Goal: Task Accomplishment & Management: Use online tool/utility

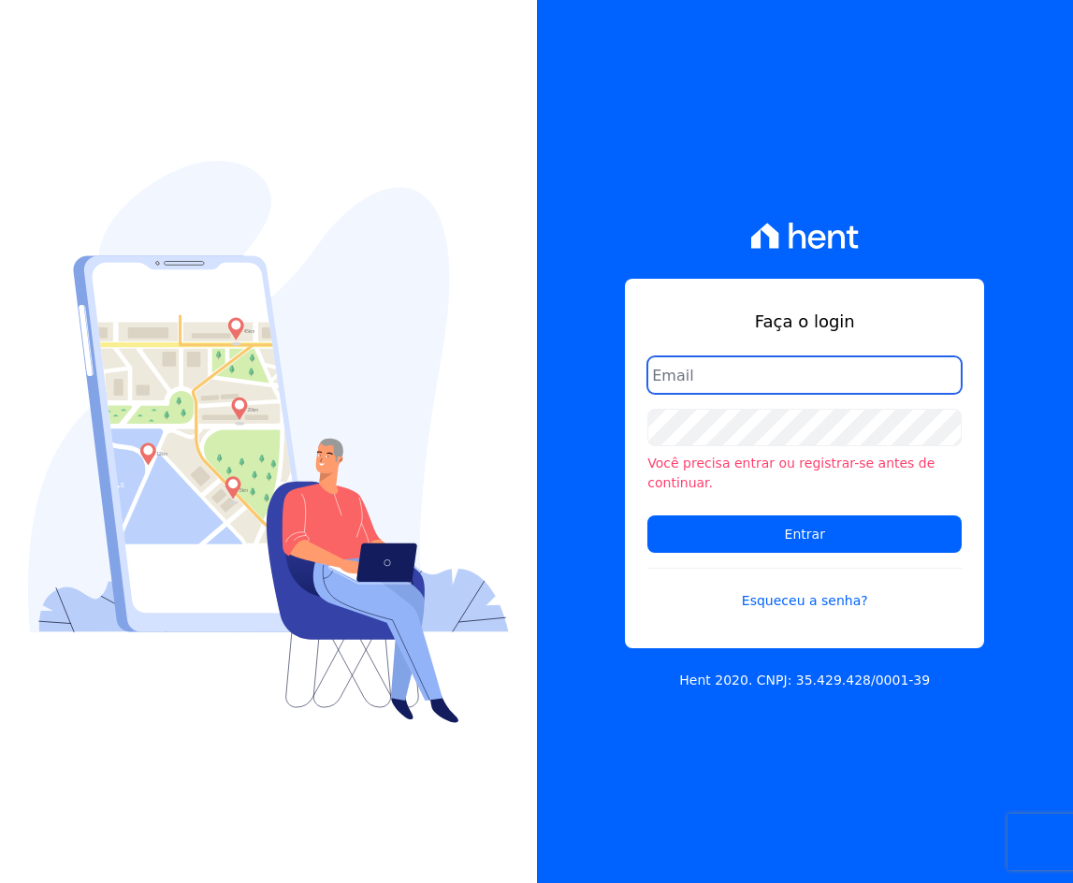
type input "[EMAIL_ADDRESS][DOMAIN_NAME]"
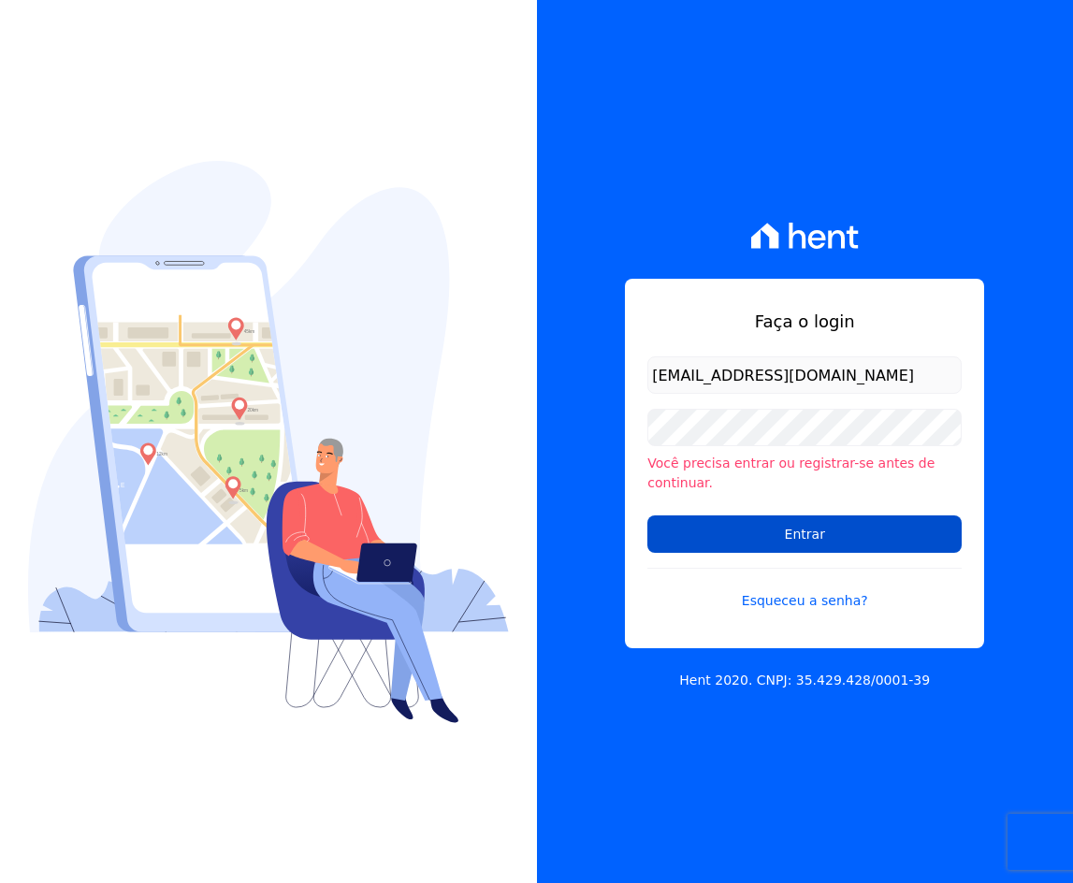
click at [826, 523] on input "Entrar" at bounding box center [804, 533] width 314 height 37
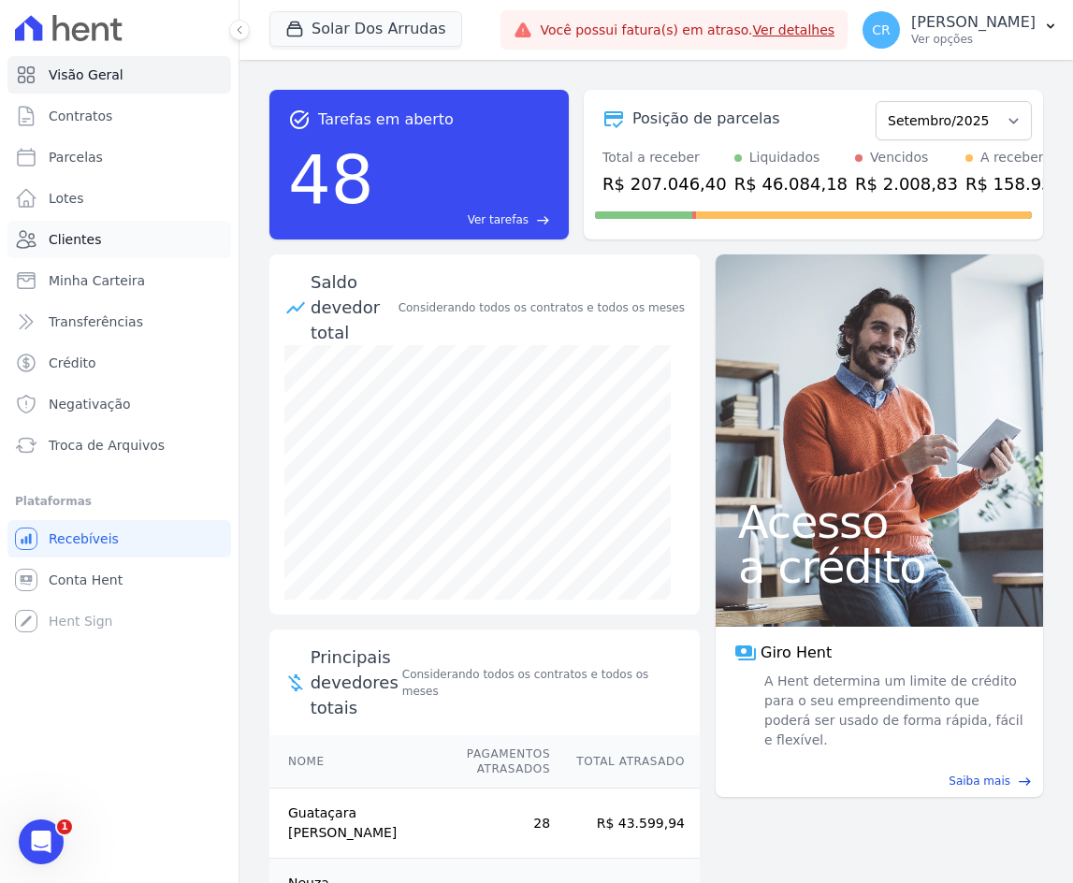
click at [65, 233] on span "Clientes" at bounding box center [75, 239] width 52 height 19
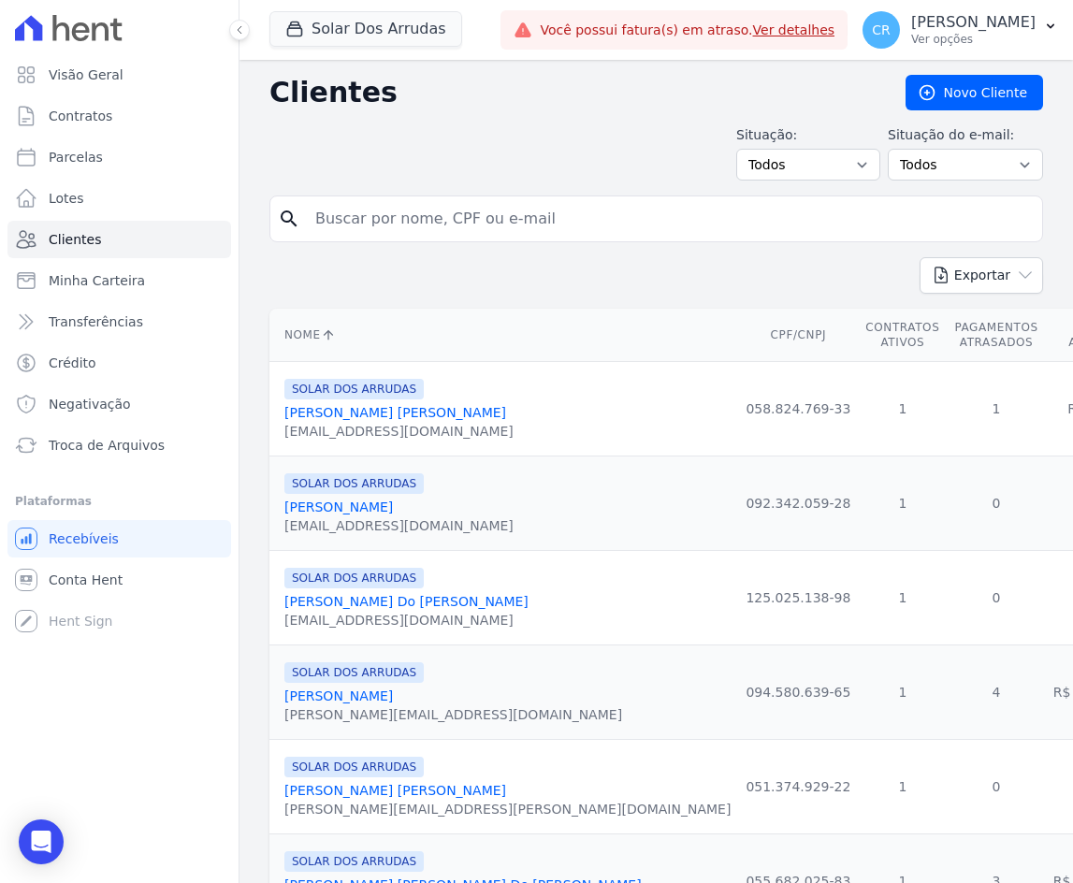
click at [528, 219] on input "search" at bounding box center [669, 218] width 731 height 37
type input "mateus an"
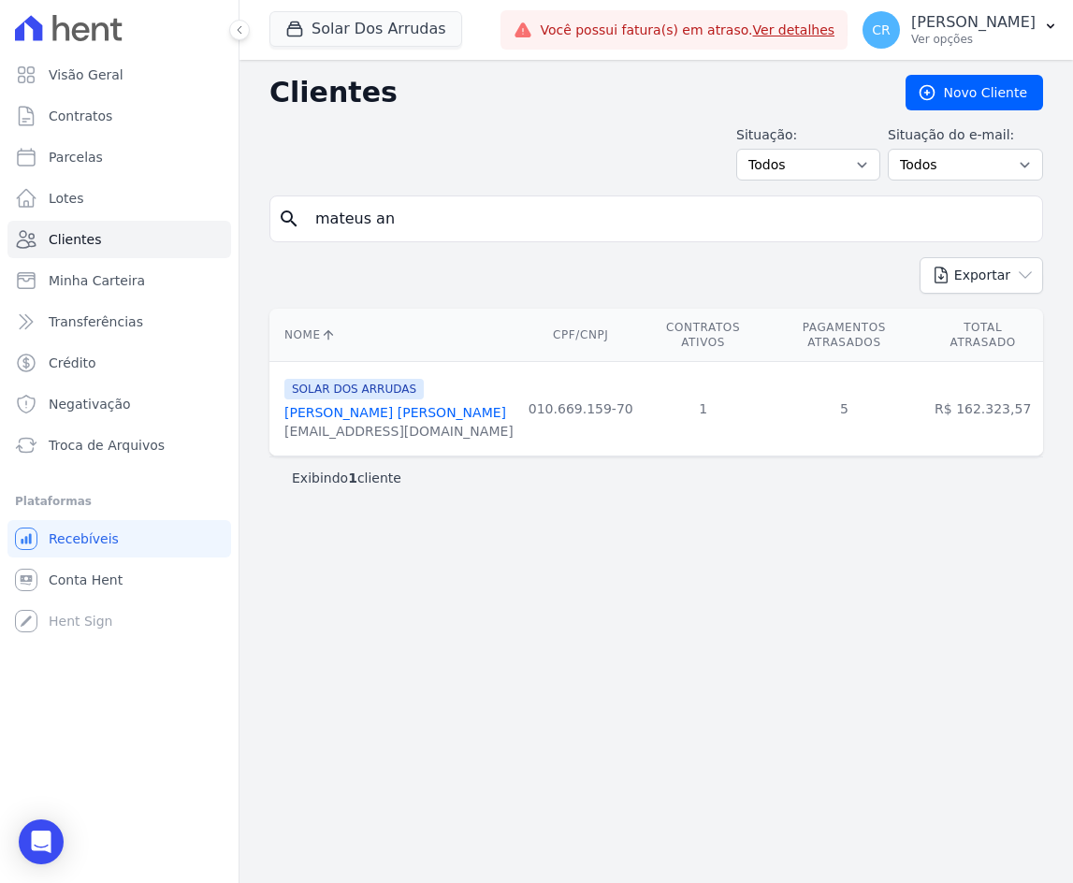
click at [442, 405] on link "[PERSON_NAME] [PERSON_NAME]" at bounding box center [395, 412] width 222 height 15
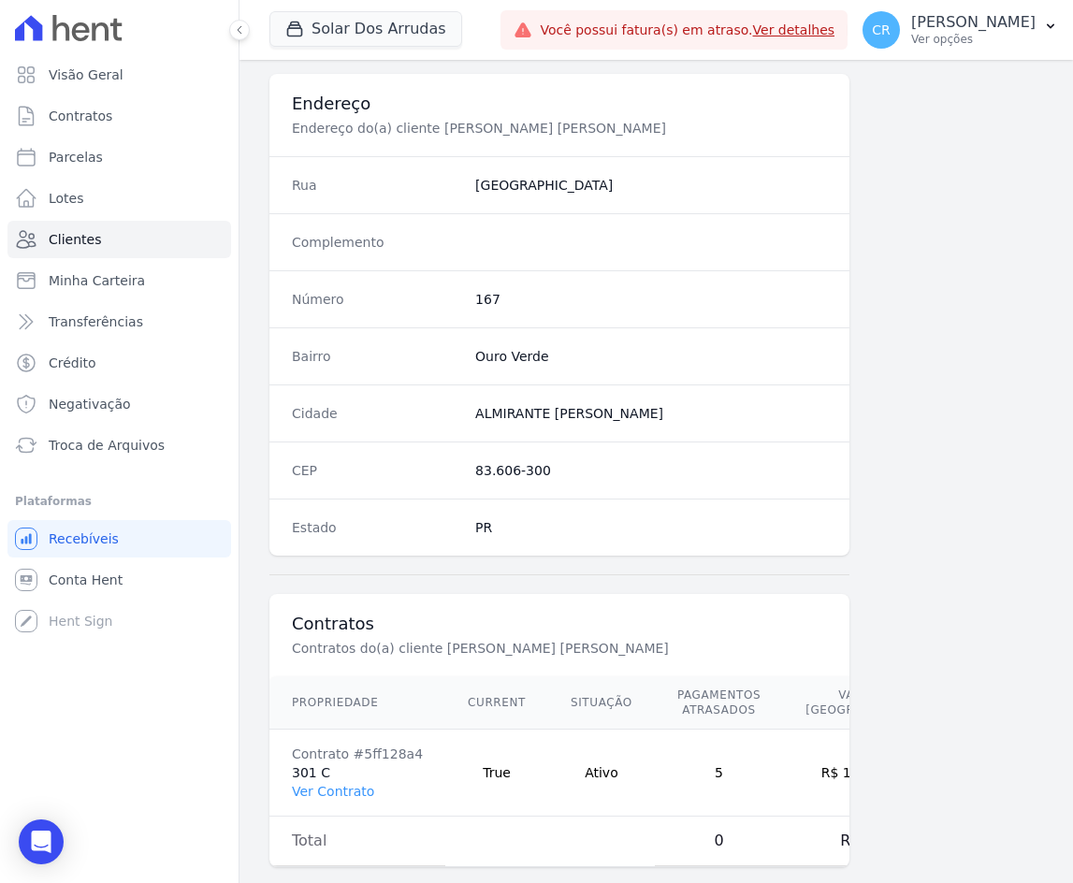
scroll to position [896, 0]
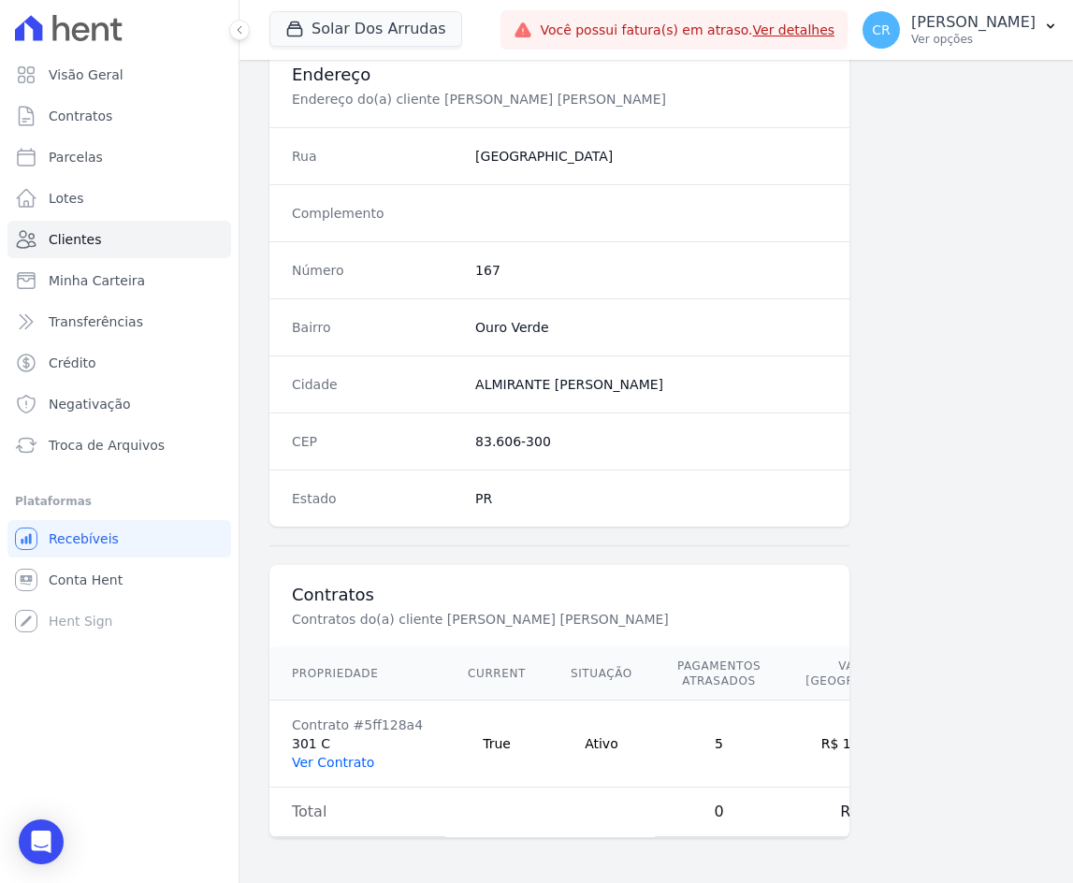
click at [355, 755] on link "Ver Contrato" at bounding box center [333, 762] width 82 height 15
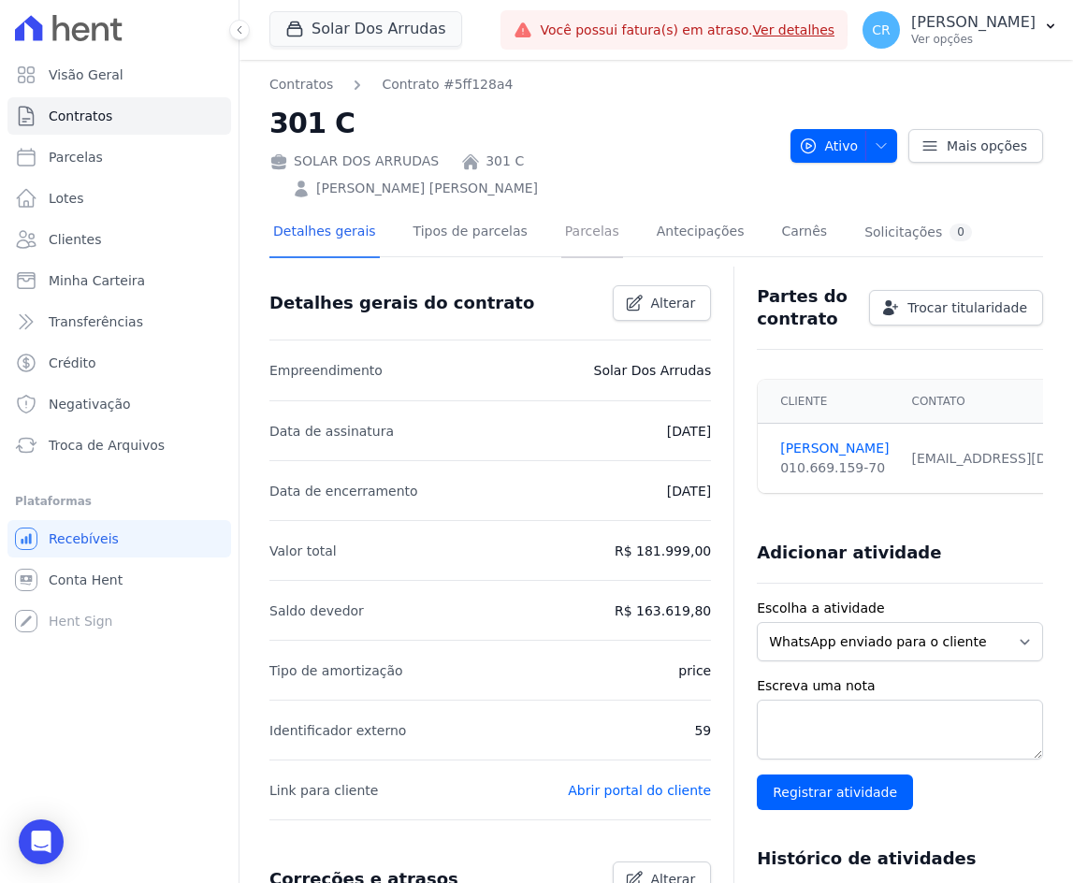
click at [561, 228] on link "Parcelas" at bounding box center [592, 234] width 62 height 50
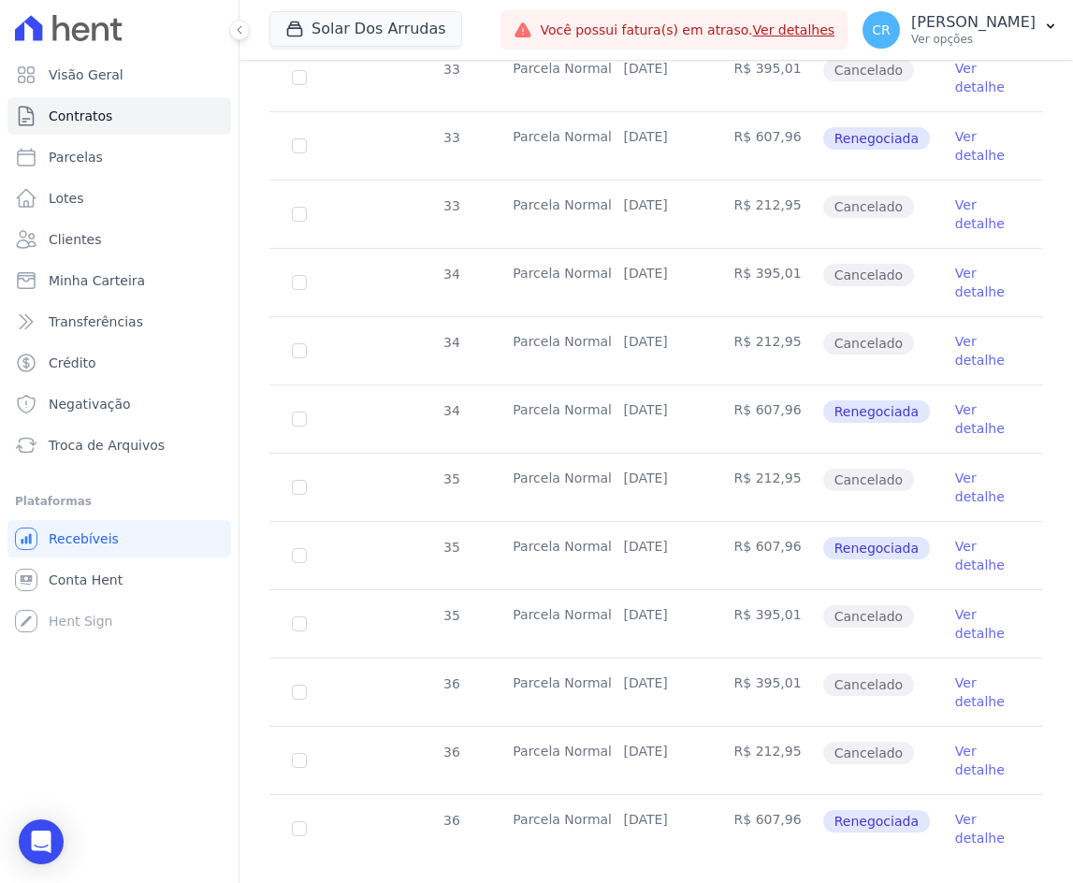
scroll to position [1630, 0]
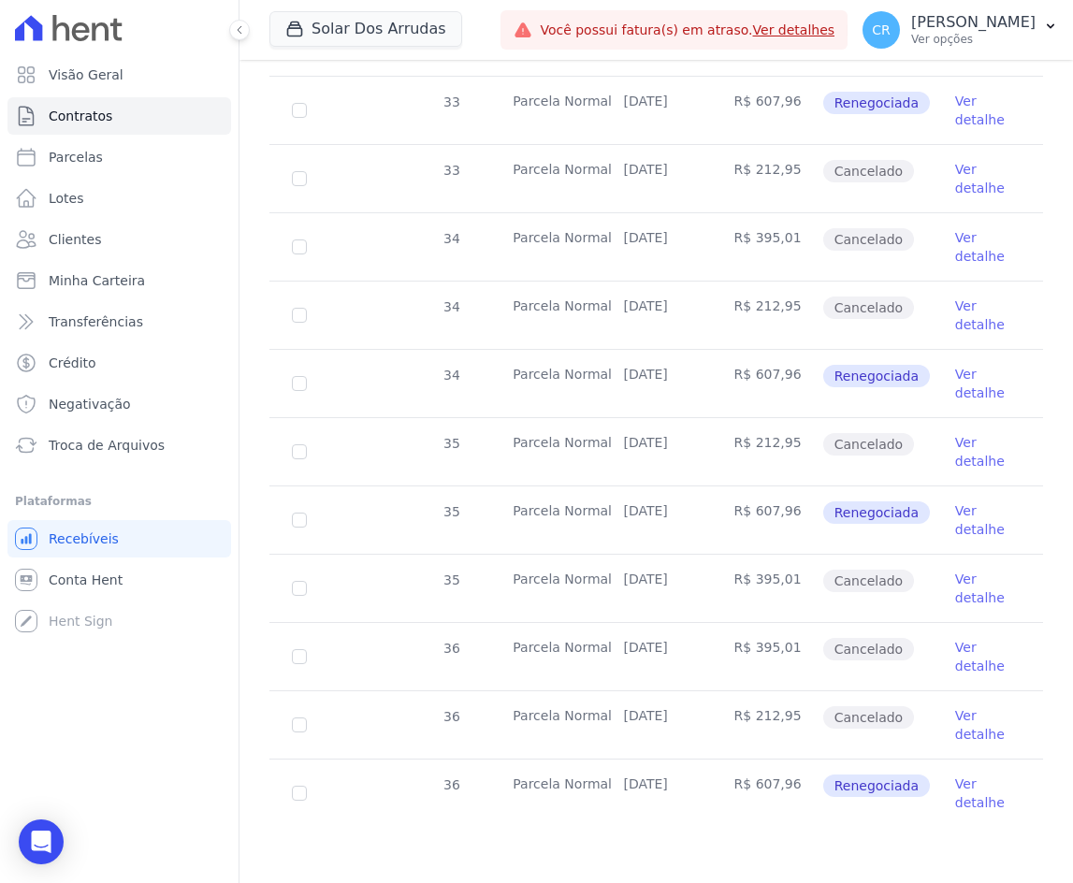
click at [963, 793] on link "Ver detalhe" at bounding box center [987, 793] width 65 height 37
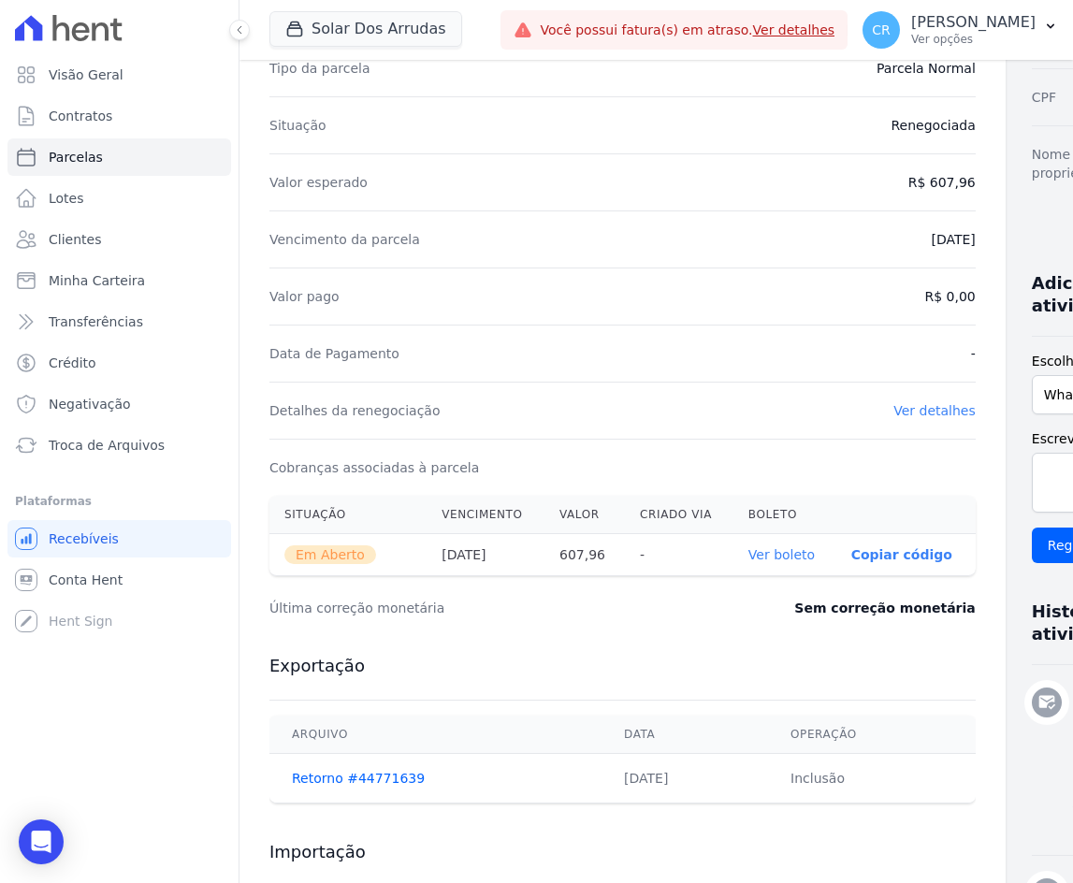
scroll to position [374, 0]
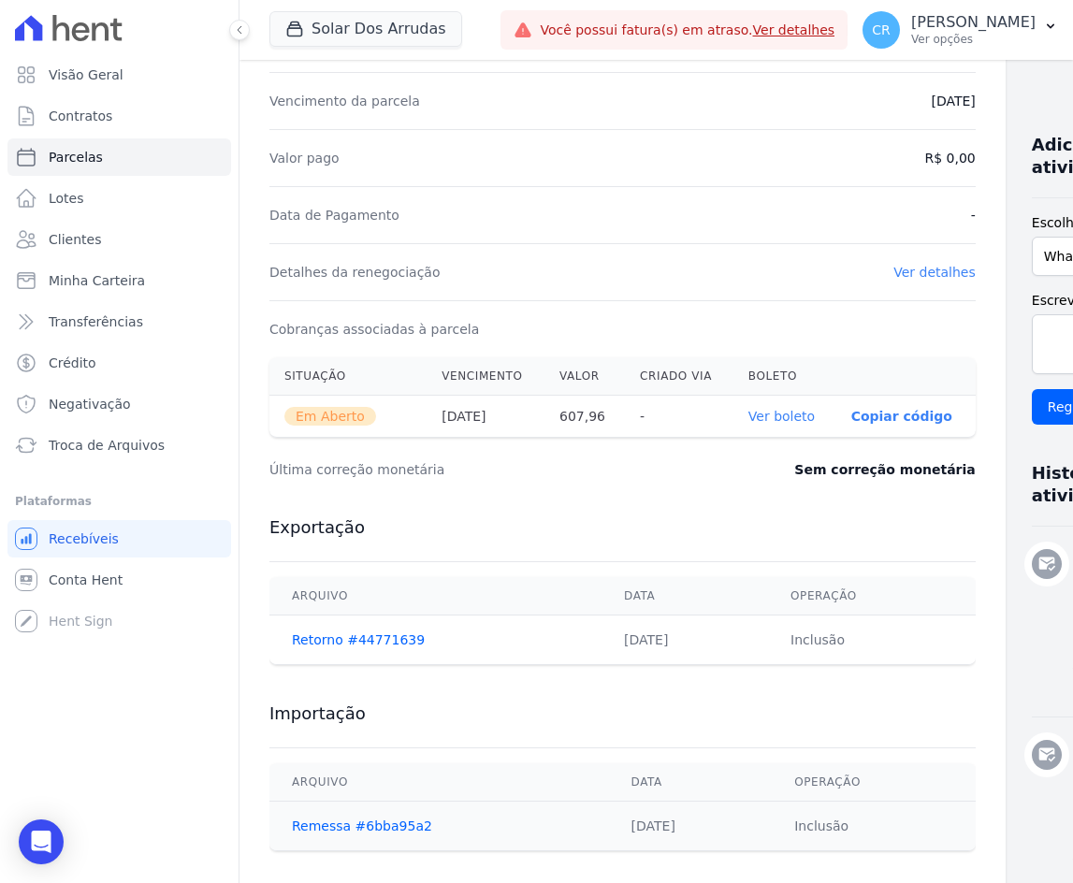
click at [851, 413] on p "Copiar código" at bounding box center [901, 416] width 101 height 15
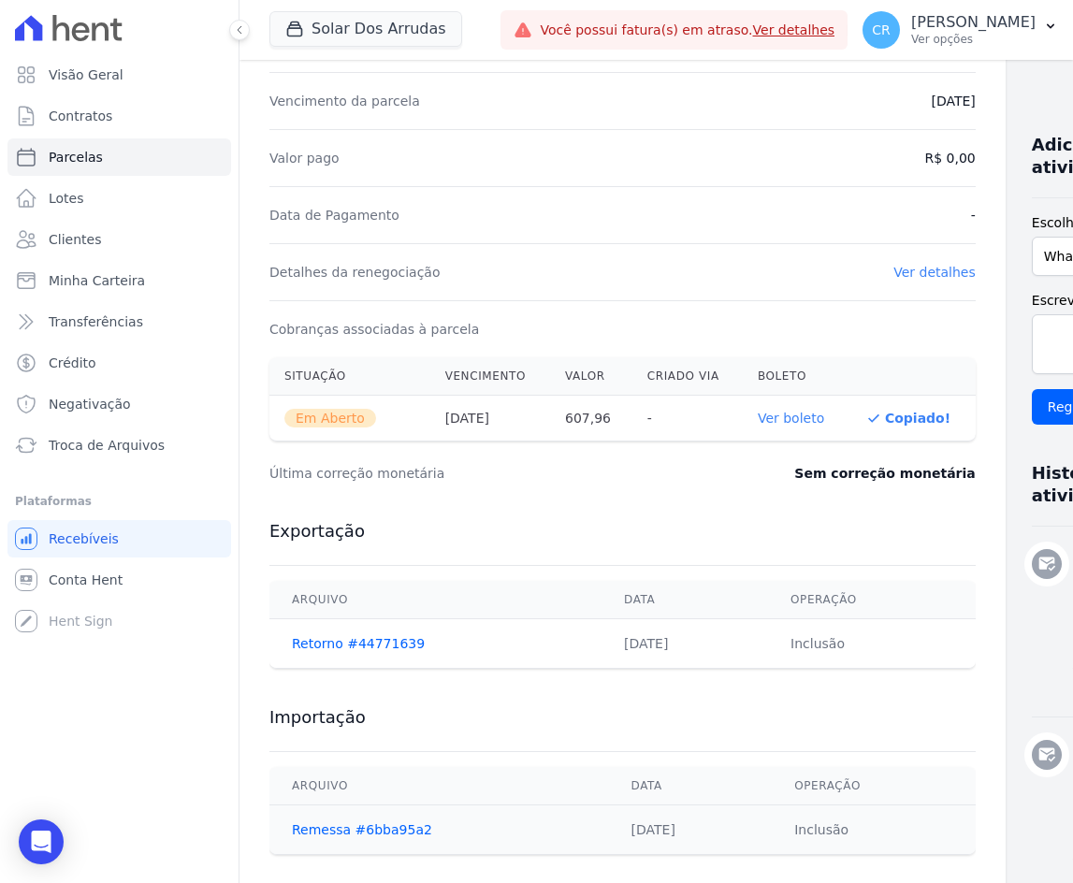
click at [758, 421] on link "Ver boleto" at bounding box center [791, 418] width 66 height 15
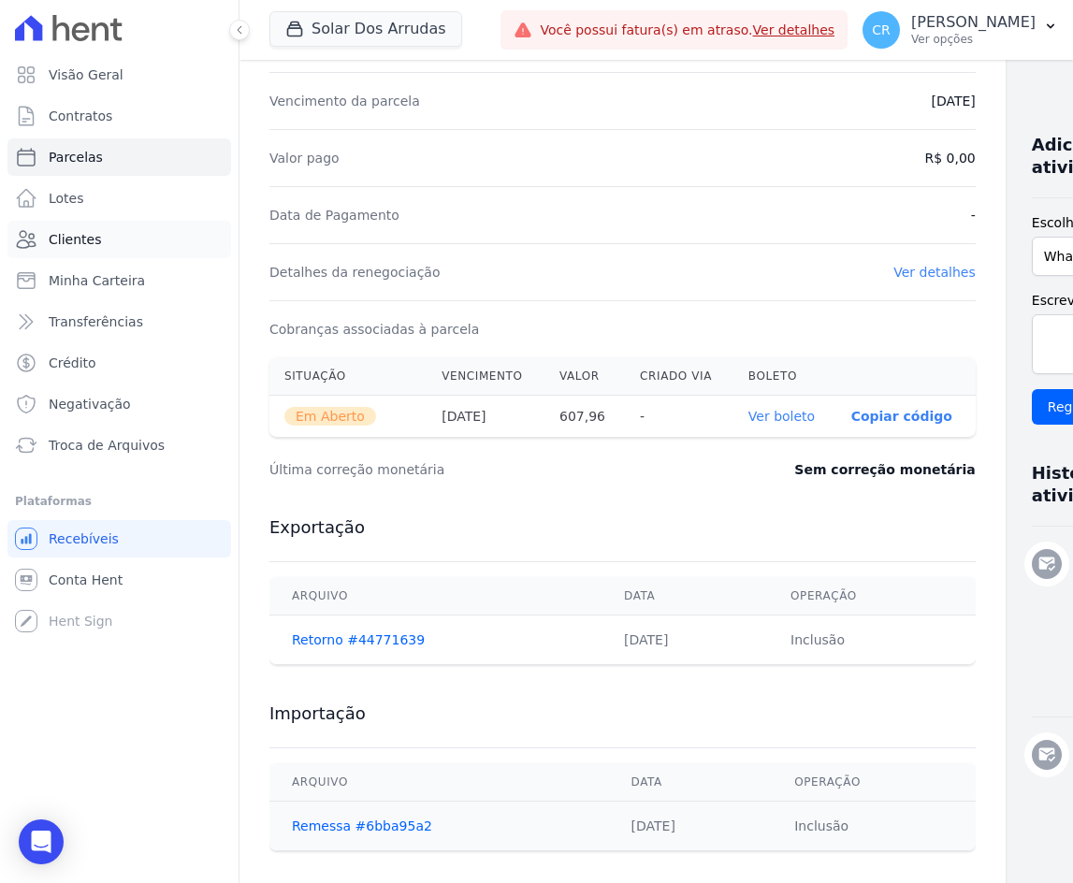
click at [123, 235] on link "Clientes" at bounding box center [119, 239] width 224 height 37
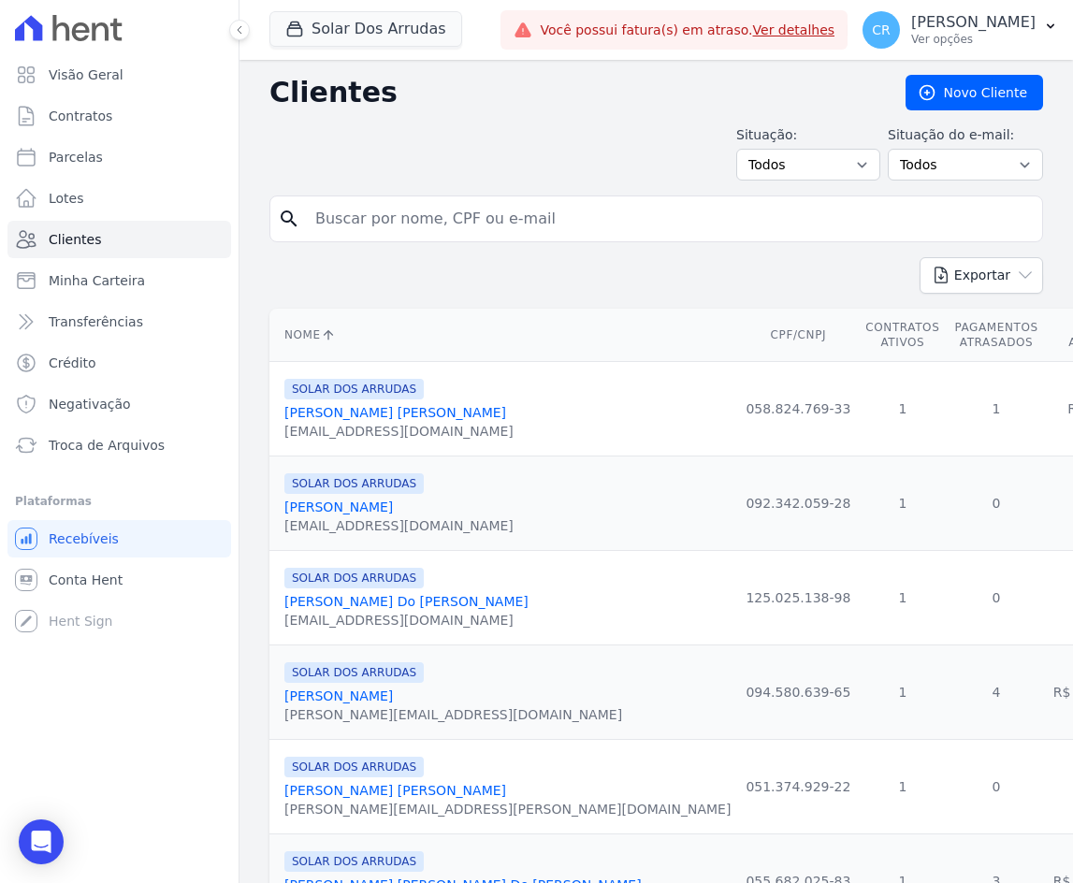
click at [464, 220] on input "search" at bounding box center [669, 218] width 731 height 37
type input "[PERSON_NAME]"
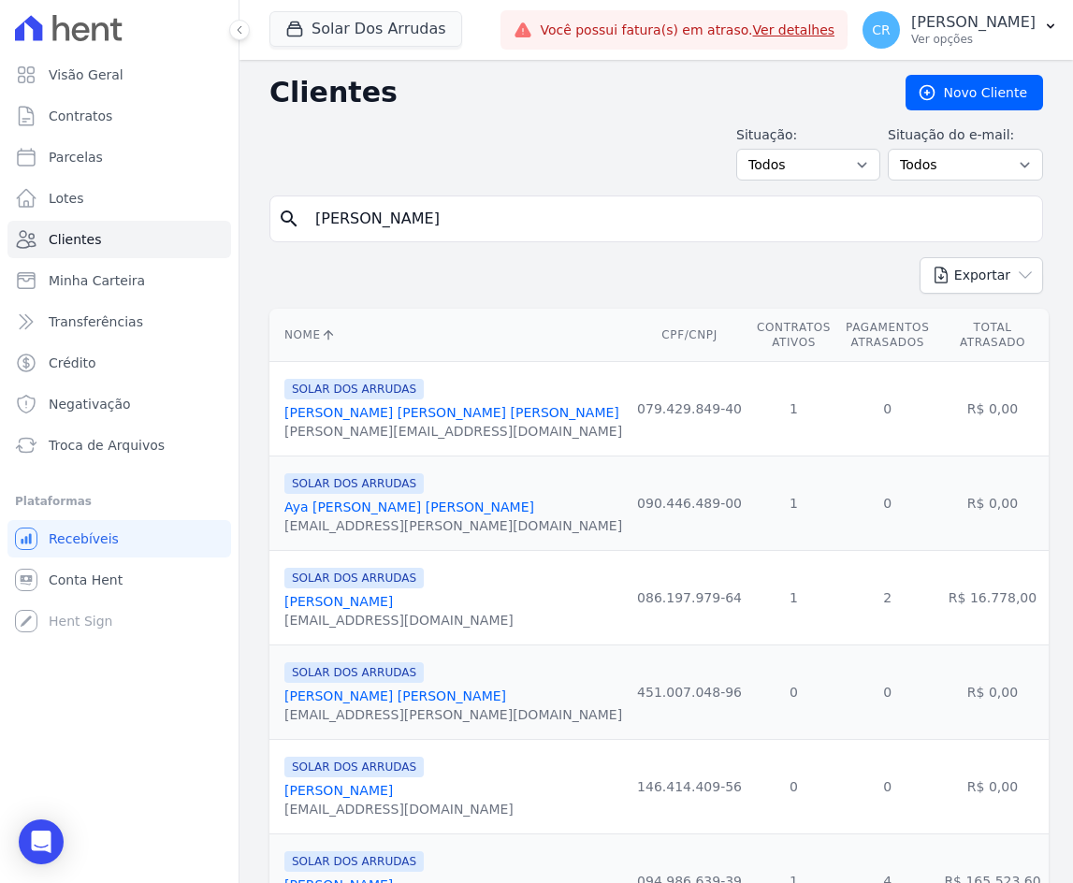
click at [393, 603] on link "[PERSON_NAME]" at bounding box center [338, 601] width 109 height 15
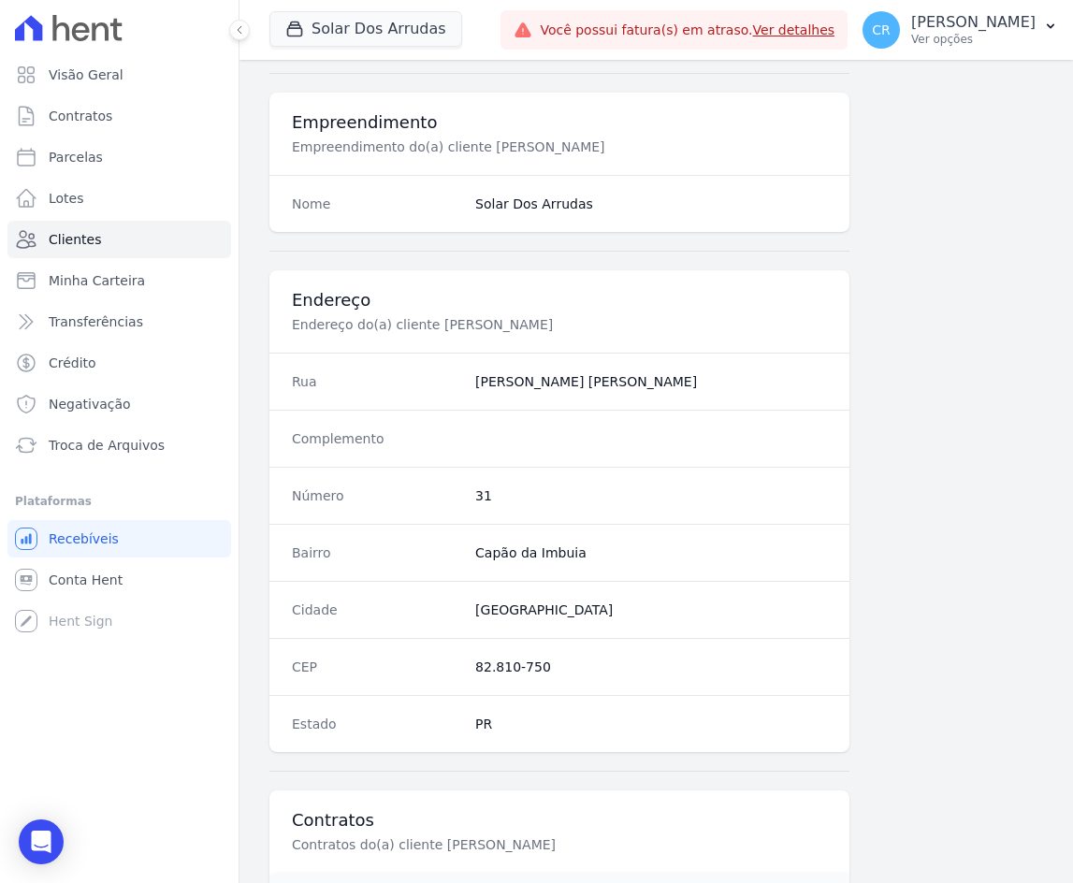
scroll to position [896, 0]
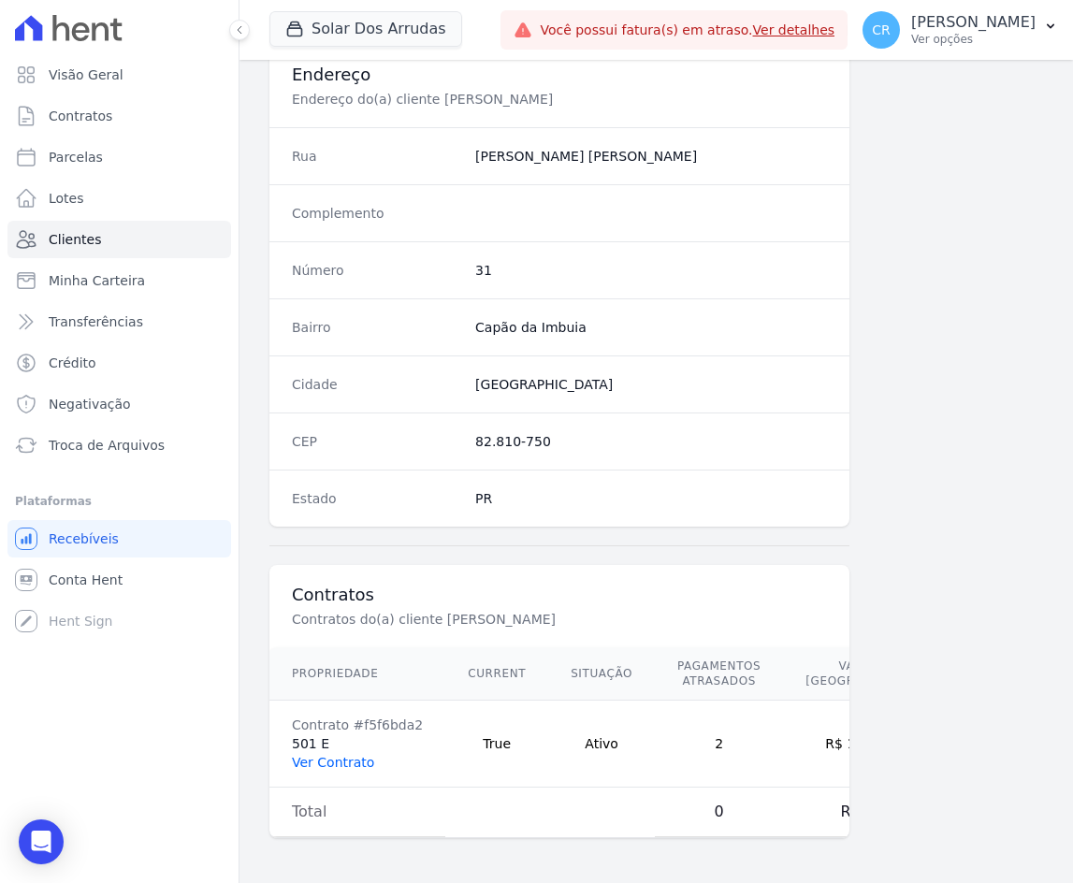
click at [329, 755] on link "Ver Contrato" at bounding box center [333, 762] width 82 height 15
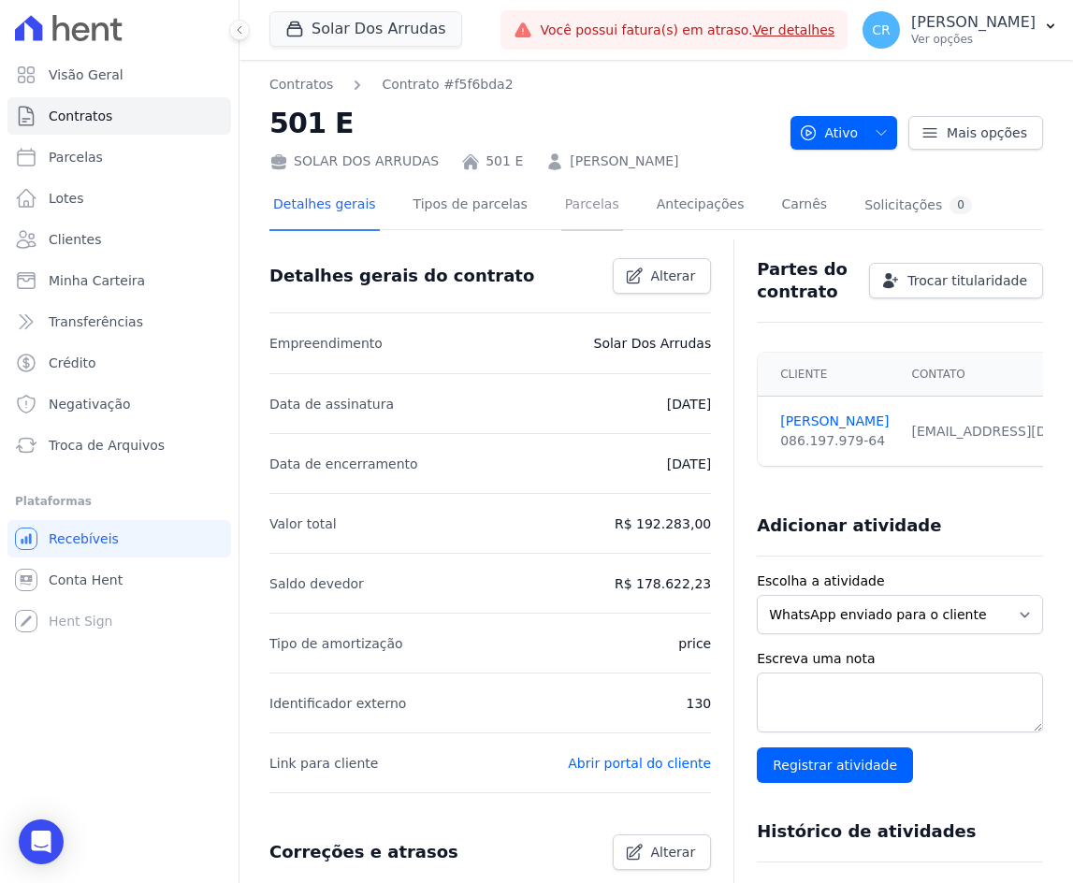
click at [577, 205] on link "Parcelas" at bounding box center [592, 206] width 62 height 50
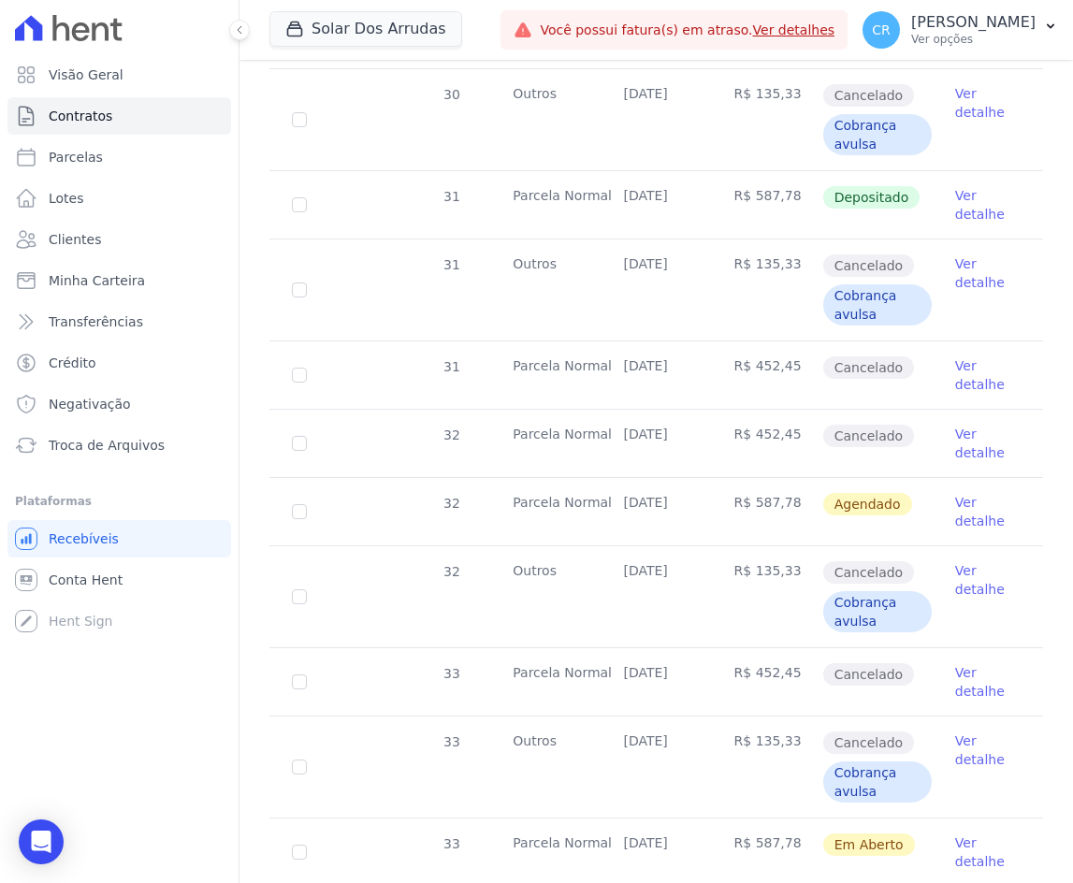
scroll to position [1871, 0]
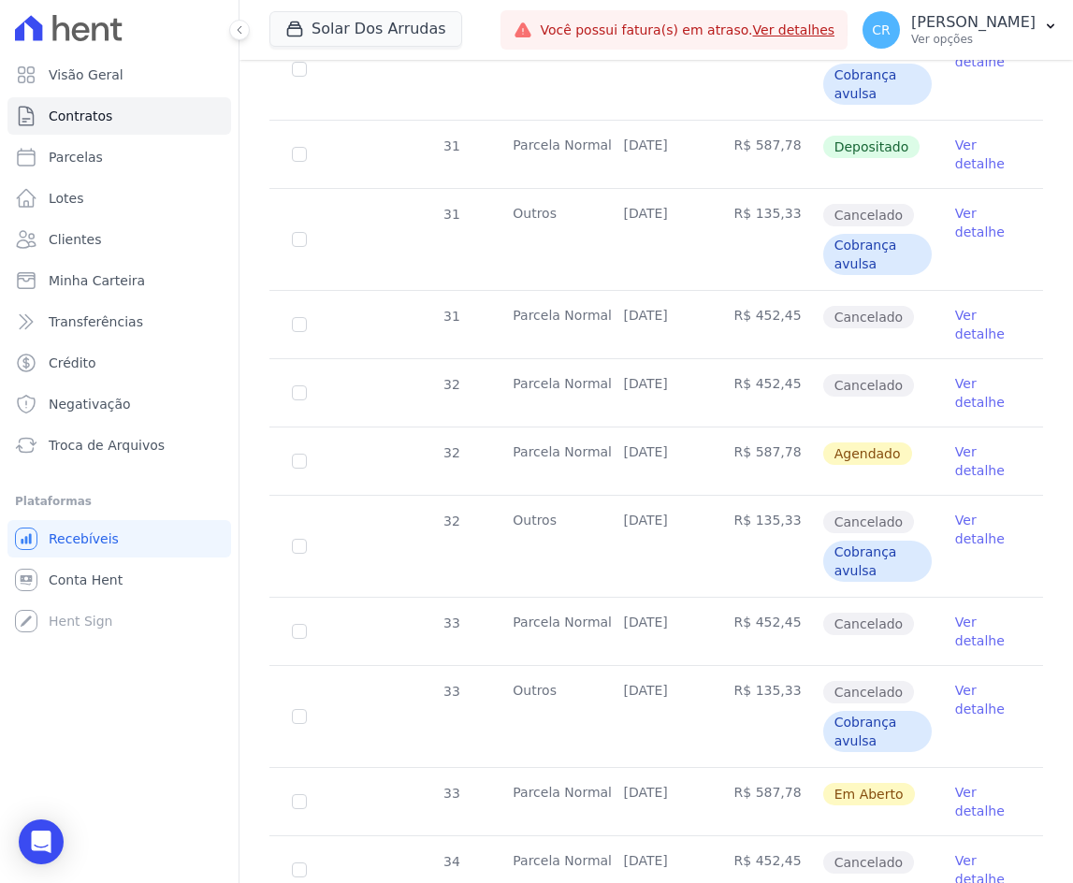
click at [955, 790] on link "Ver detalhe" at bounding box center [987, 801] width 65 height 37
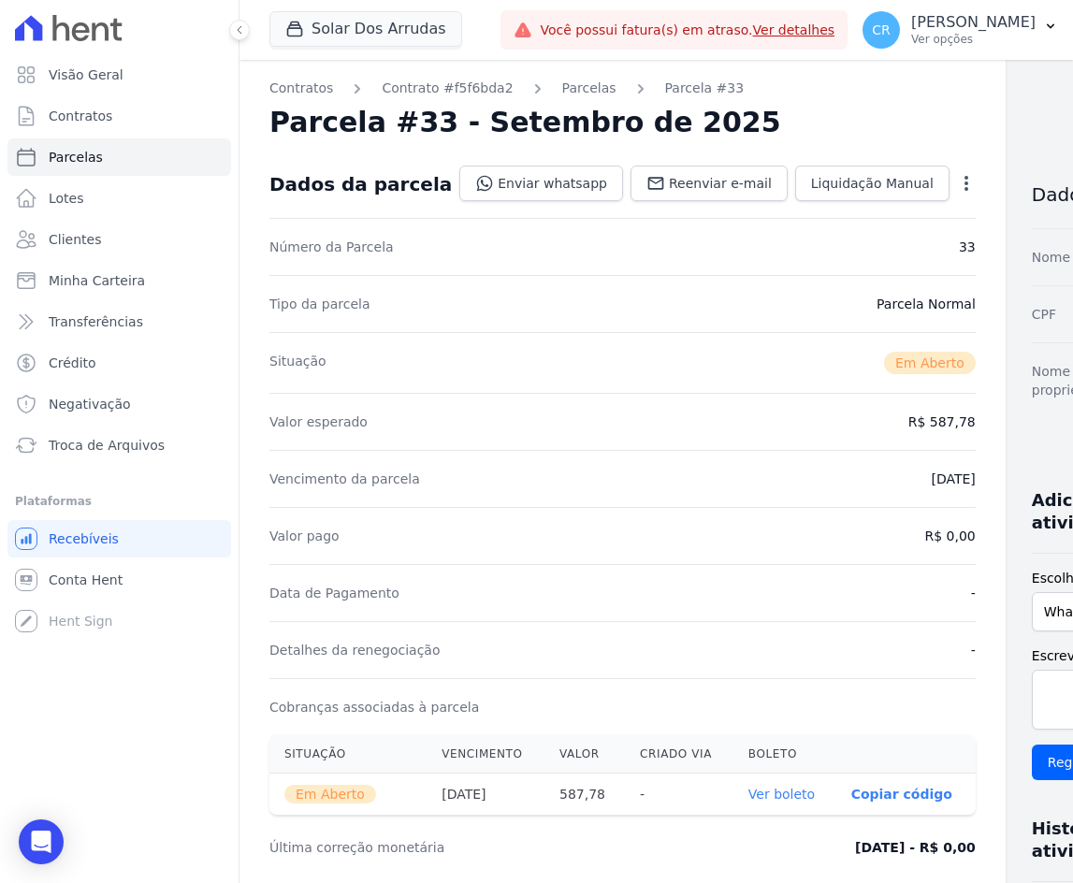
click at [748, 798] on link "Ver boleto" at bounding box center [781, 794] width 66 height 15
click at [851, 800] on p "Copiar código" at bounding box center [901, 794] width 101 height 15
click at [72, 242] on span "Clientes" at bounding box center [75, 239] width 52 height 19
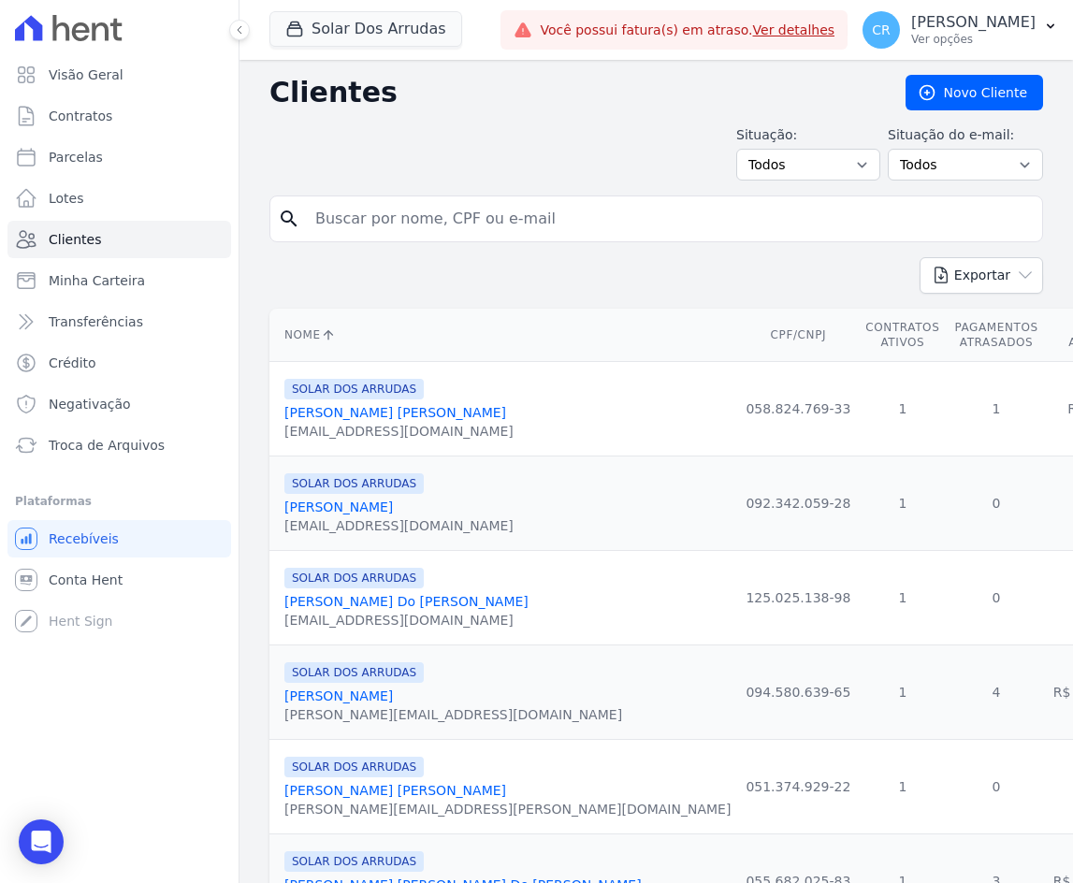
click at [451, 222] on input "search" at bounding box center [669, 218] width 731 height 37
type input "luany"
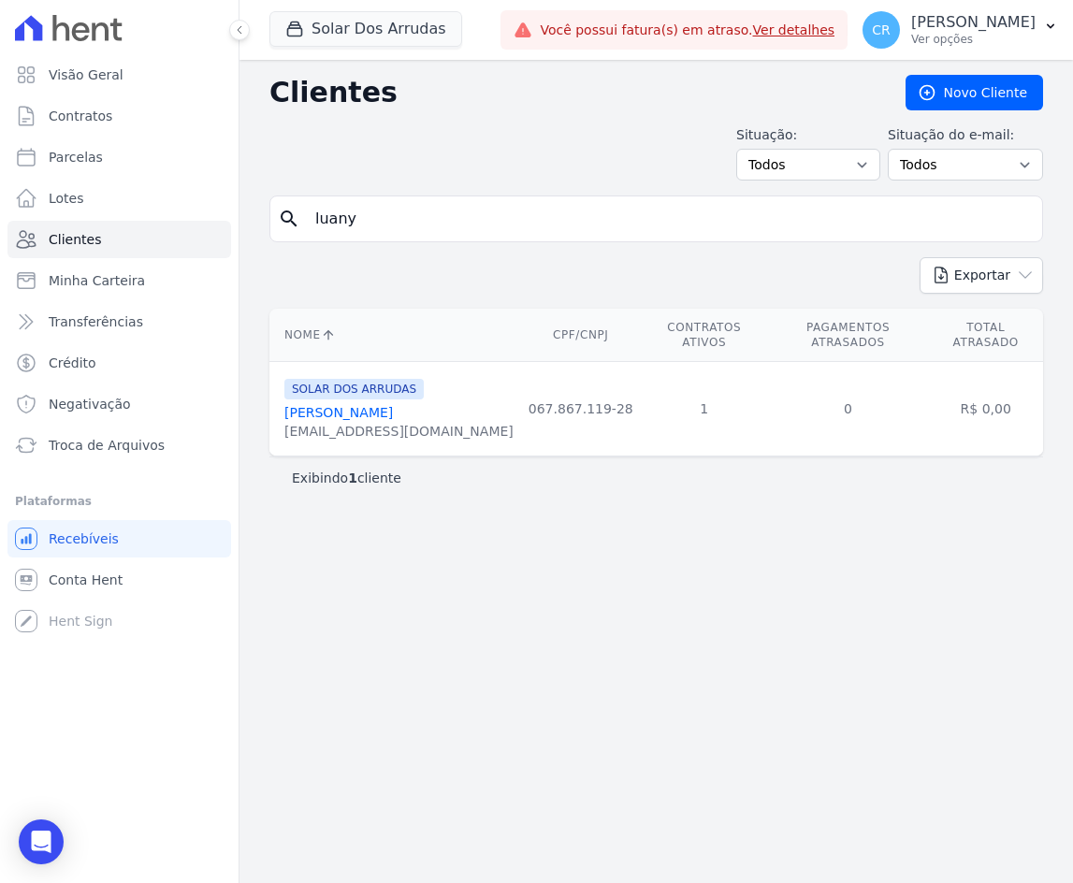
click at [385, 405] on link "[PERSON_NAME]" at bounding box center [338, 412] width 109 height 15
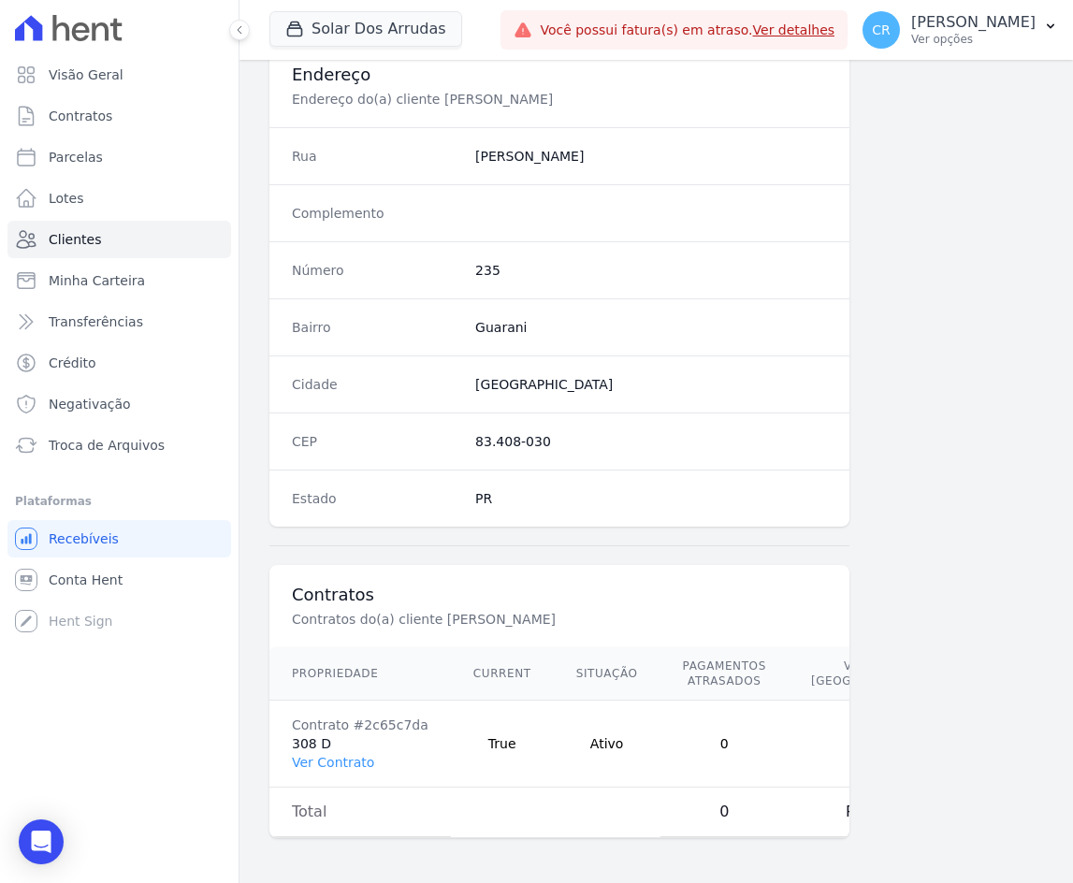
scroll to position [911, 0]
click at [325, 755] on link "Ver Contrato" at bounding box center [333, 762] width 82 height 15
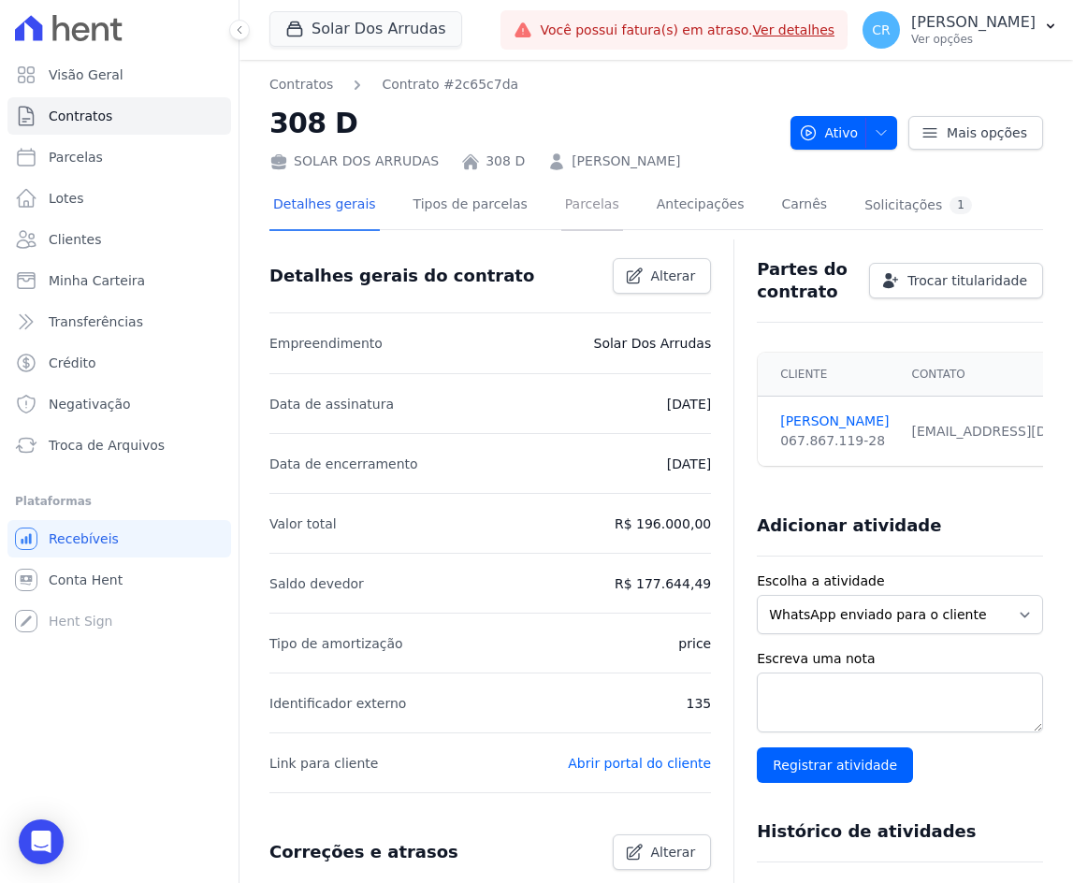
click at [565, 199] on link "Parcelas" at bounding box center [592, 206] width 62 height 50
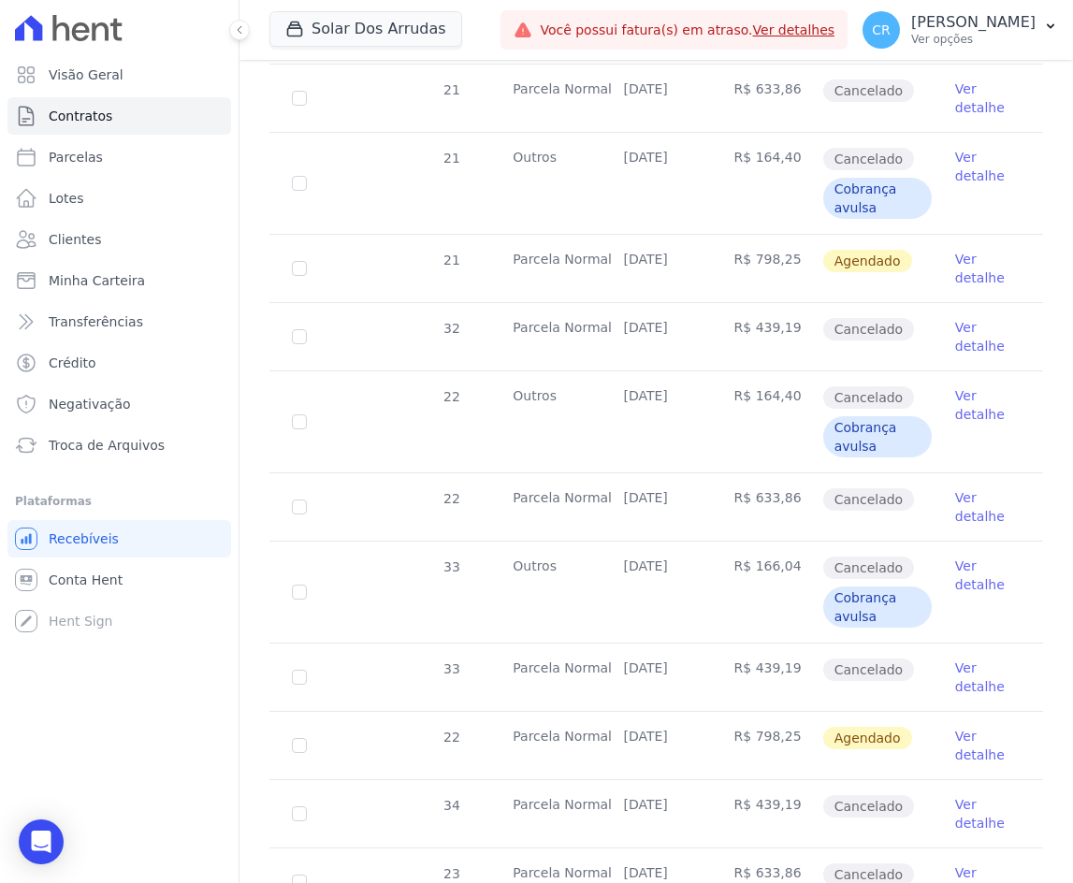
scroll to position [3461, 0]
click at [960, 741] on link "Ver detalhe" at bounding box center [987, 743] width 65 height 37
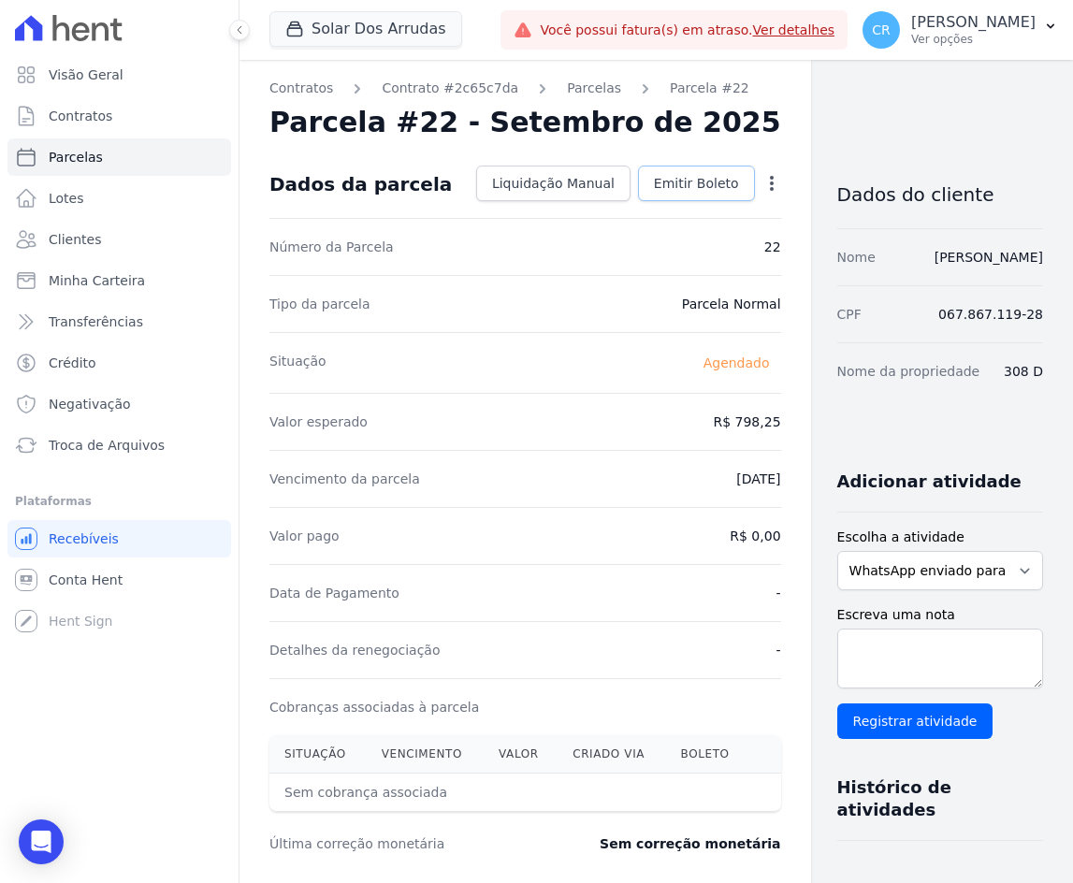
click at [654, 191] on span "Emitir Boleto" at bounding box center [696, 183] width 85 height 19
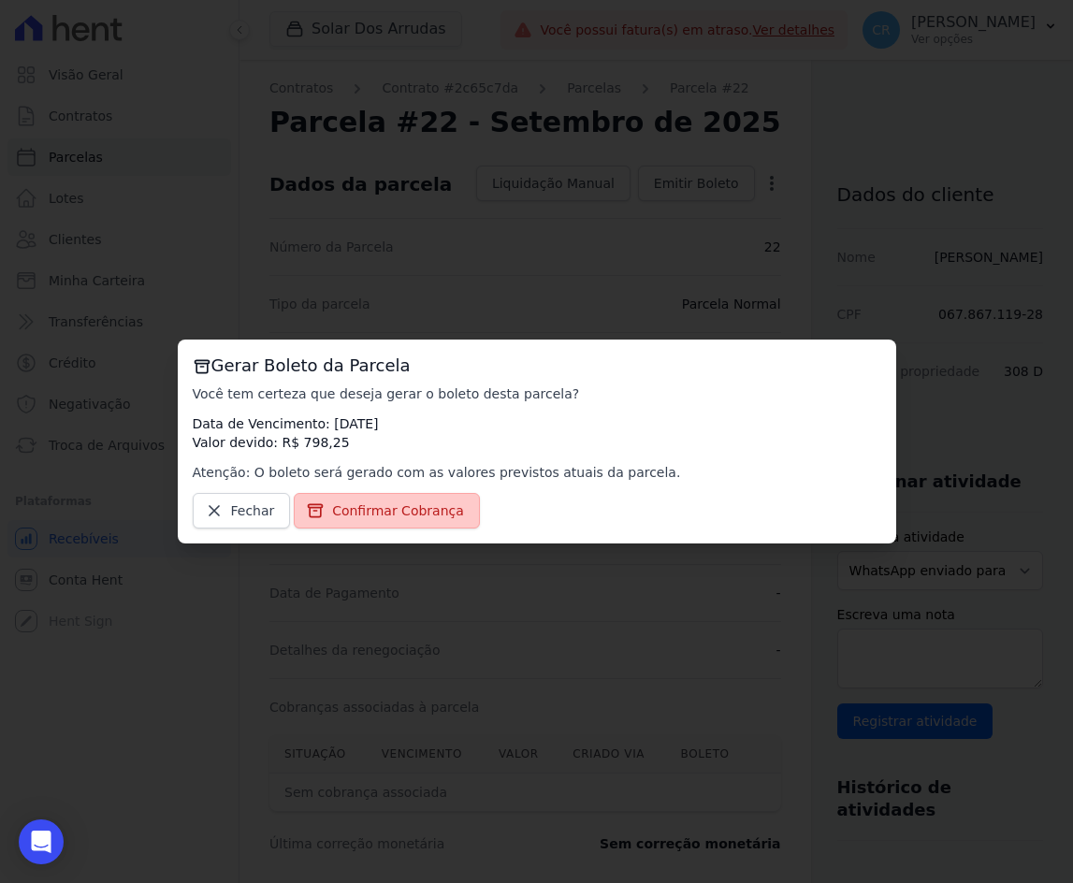
click at [404, 506] on span "Confirmar Cobrança" at bounding box center [398, 510] width 132 height 19
click at [399, 509] on span "Confirmar Cobrança" at bounding box center [398, 510] width 132 height 19
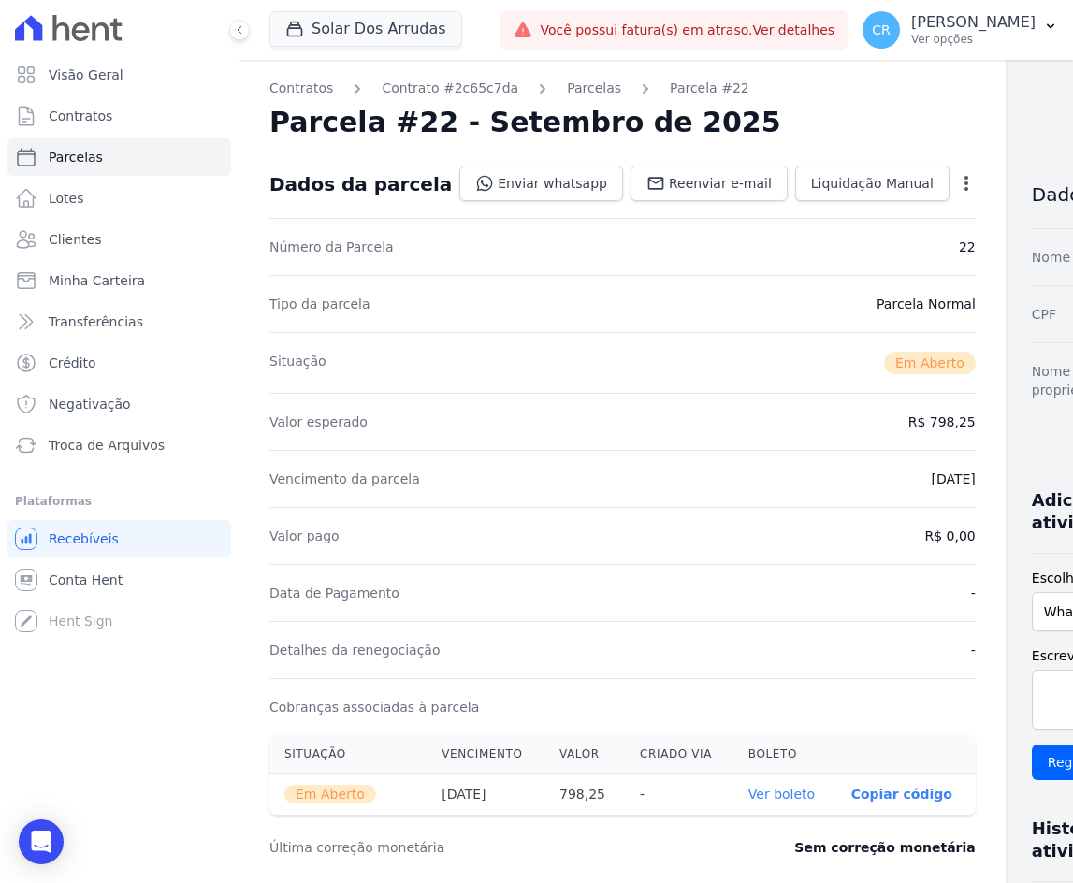
click at [851, 791] on p "Copiar código" at bounding box center [901, 794] width 101 height 15
click at [758, 791] on link "Ver boleto" at bounding box center [791, 796] width 66 height 15
click at [68, 224] on link "Clientes" at bounding box center [119, 239] width 224 height 37
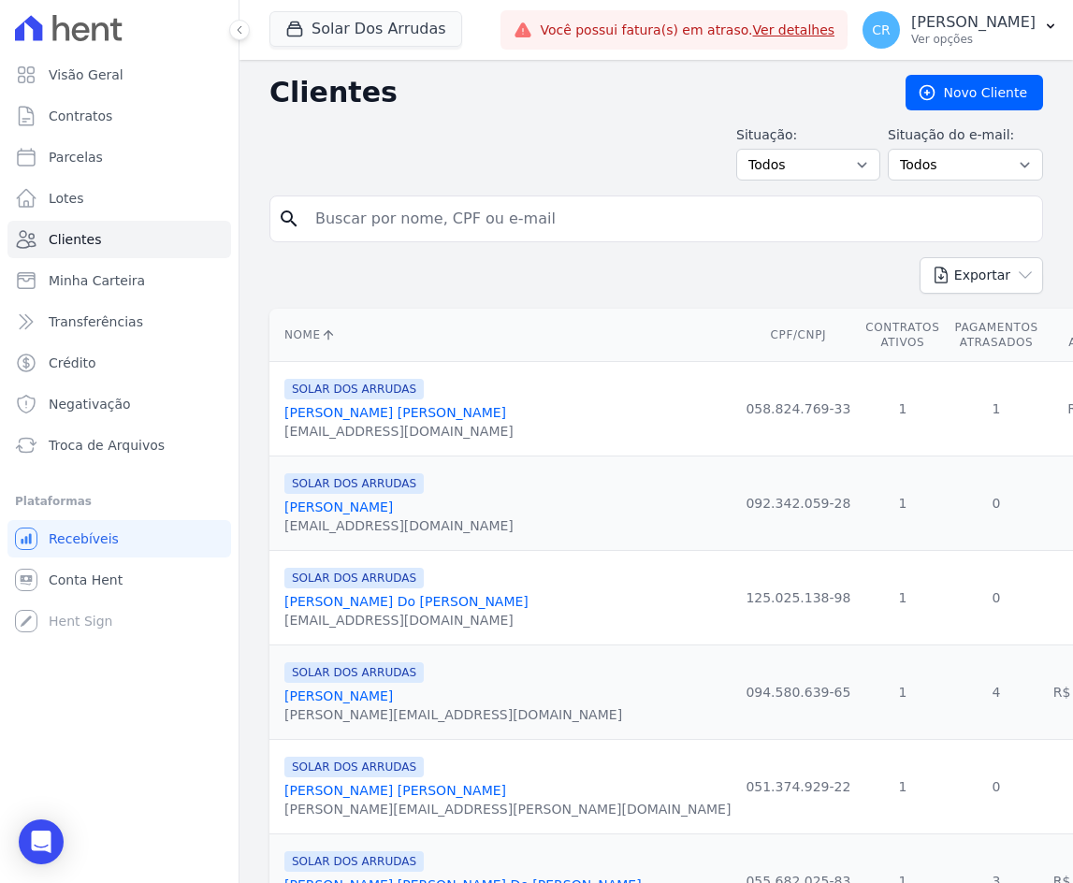
click at [409, 217] on input "search" at bounding box center [669, 218] width 731 height 37
type input "gazola"
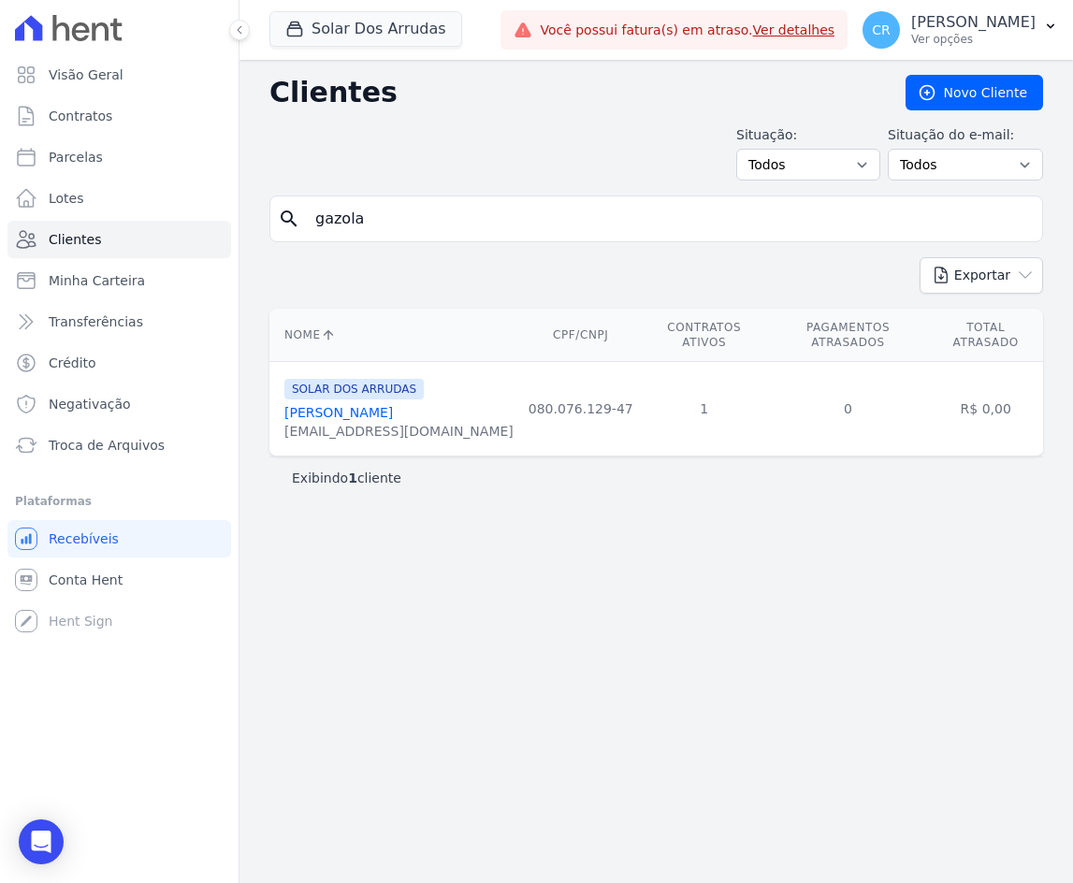
click at [393, 405] on link "[PERSON_NAME]" at bounding box center [338, 412] width 109 height 15
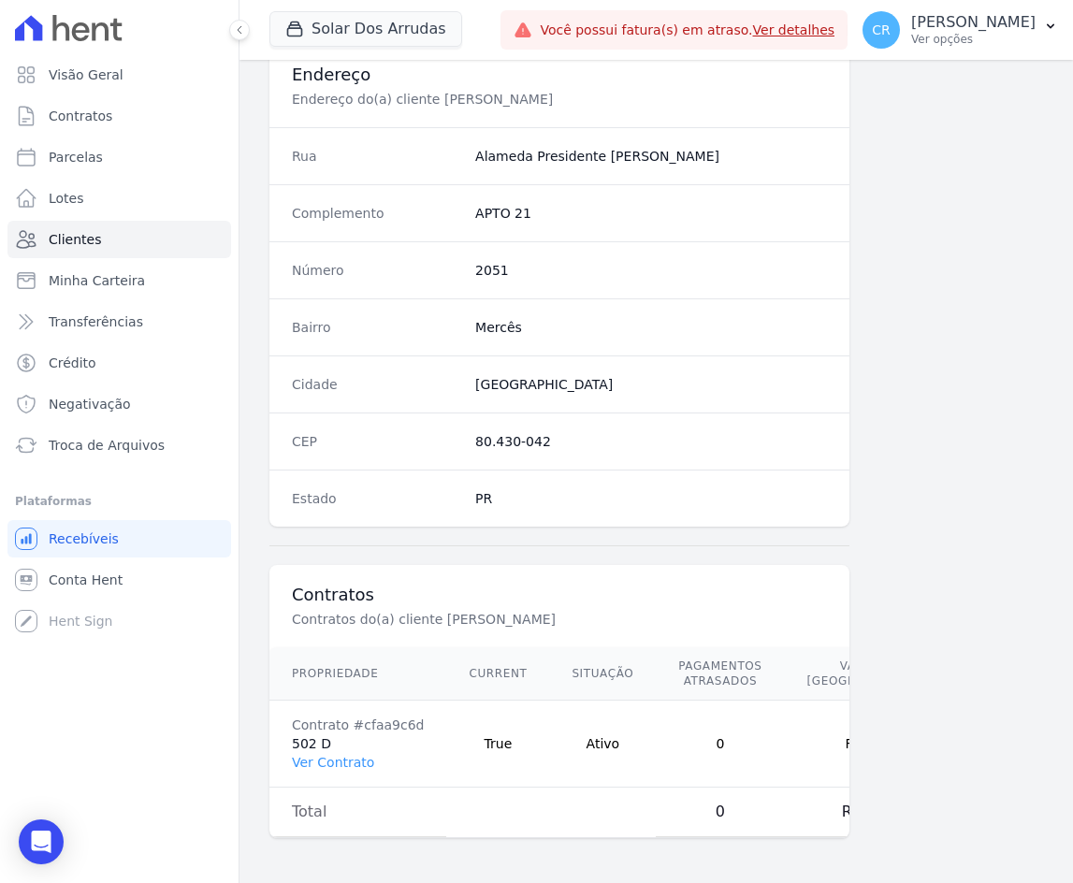
scroll to position [911, 0]
click at [334, 755] on link "Ver Contrato" at bounding box center [333, 762] width 82 height 15
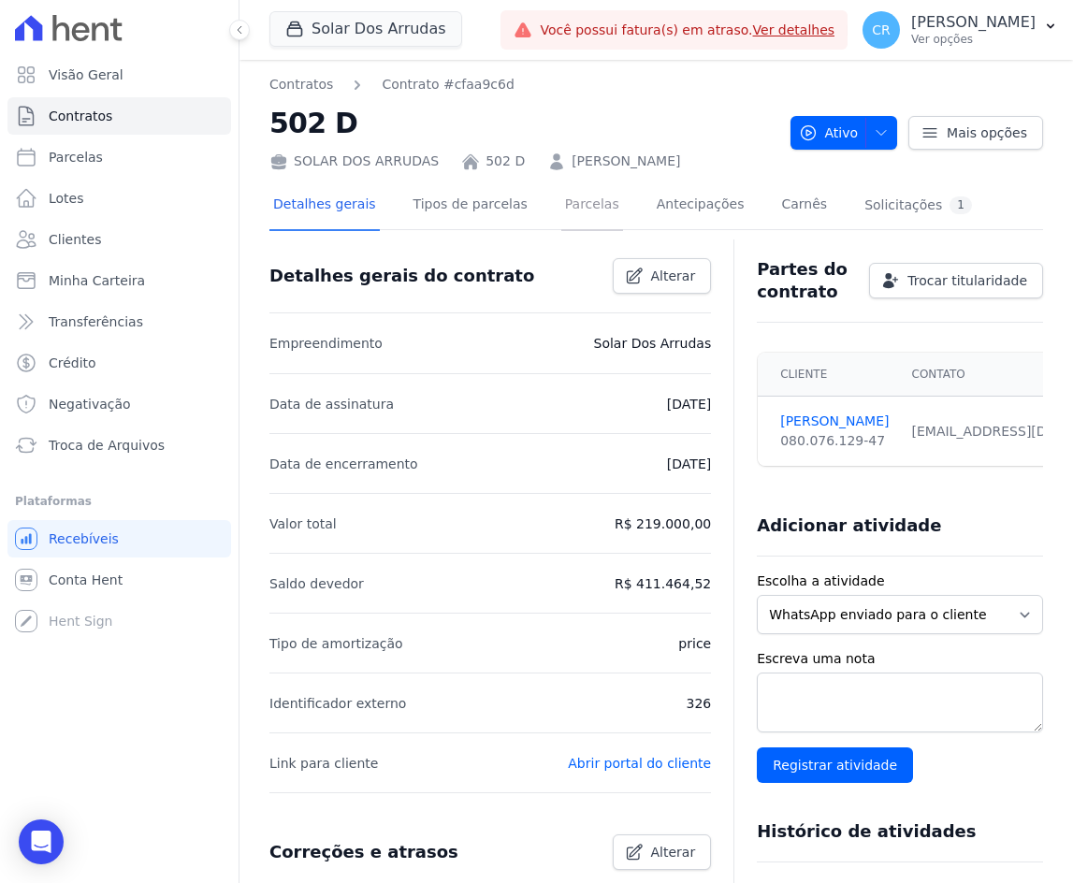
click at [563, 201] on link "Parcelas" at bounding box center [592, 206] width 62 height 50
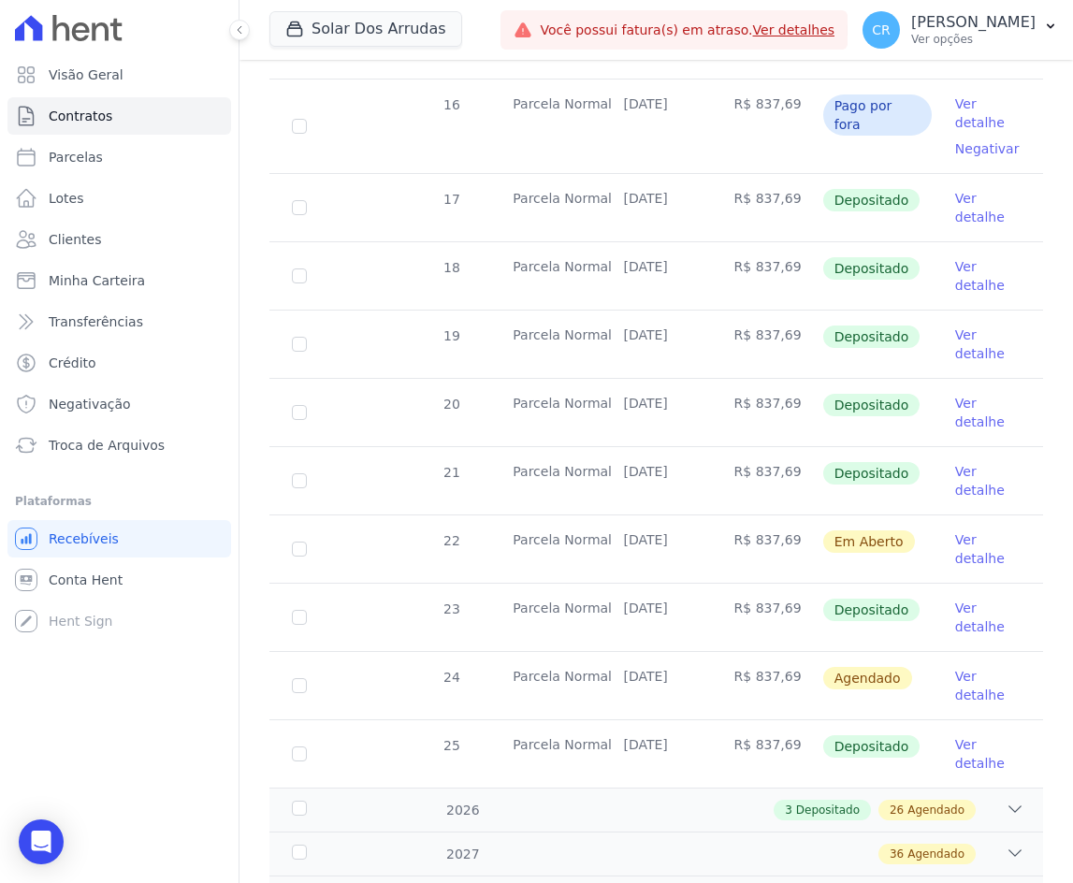
scroll to position [692, 0]
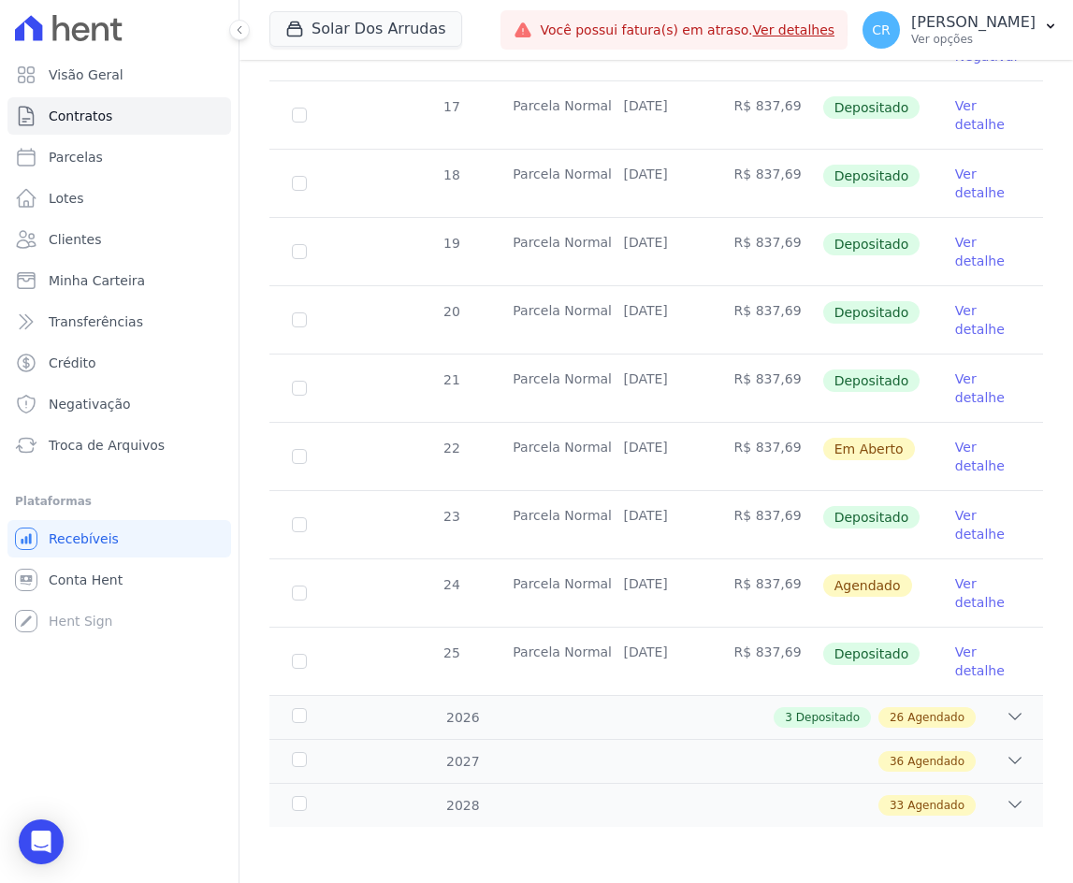
click at [956, 459] on link "Ver detalhe" at bounding box center [987, 456] width 65 height 37
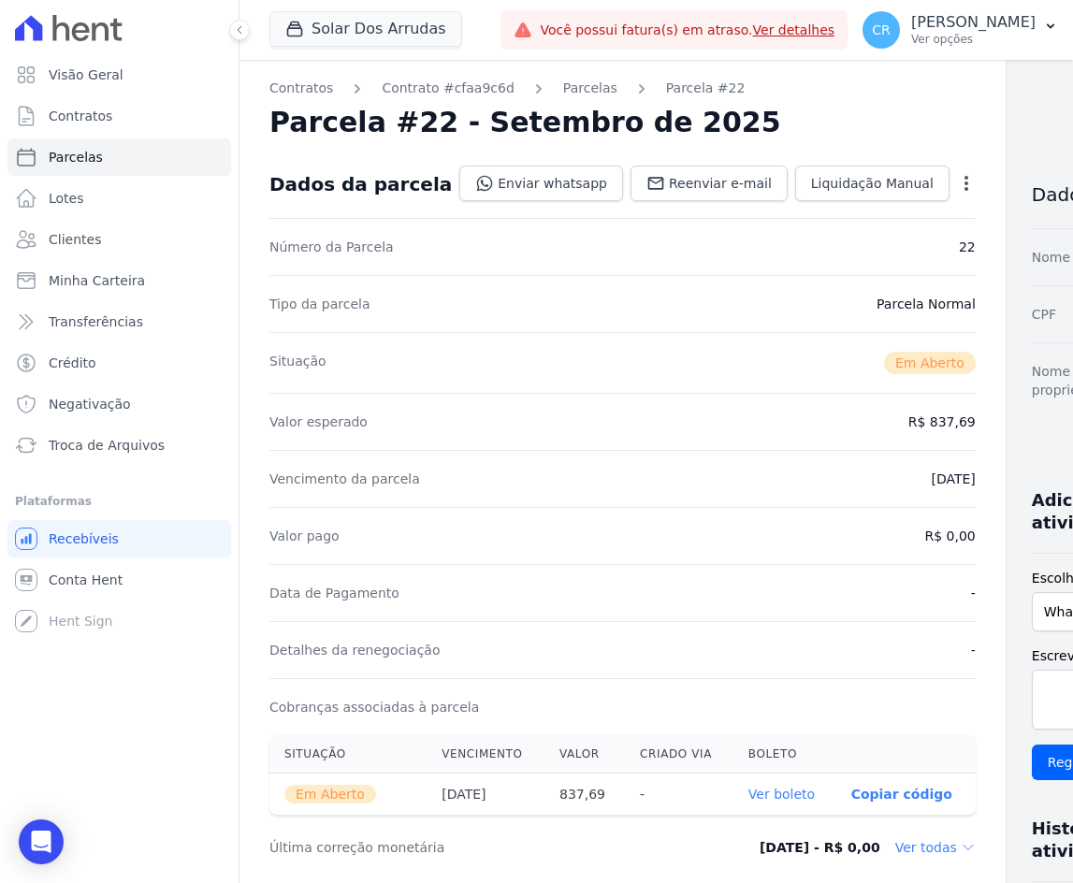
click at [851, 791] on p "Copiar código" at bounding box center [901, 794] width 101 height 15
click at [758, 801] on link "Ver boleto" at bounding box center [791, 796] width 66 height 15
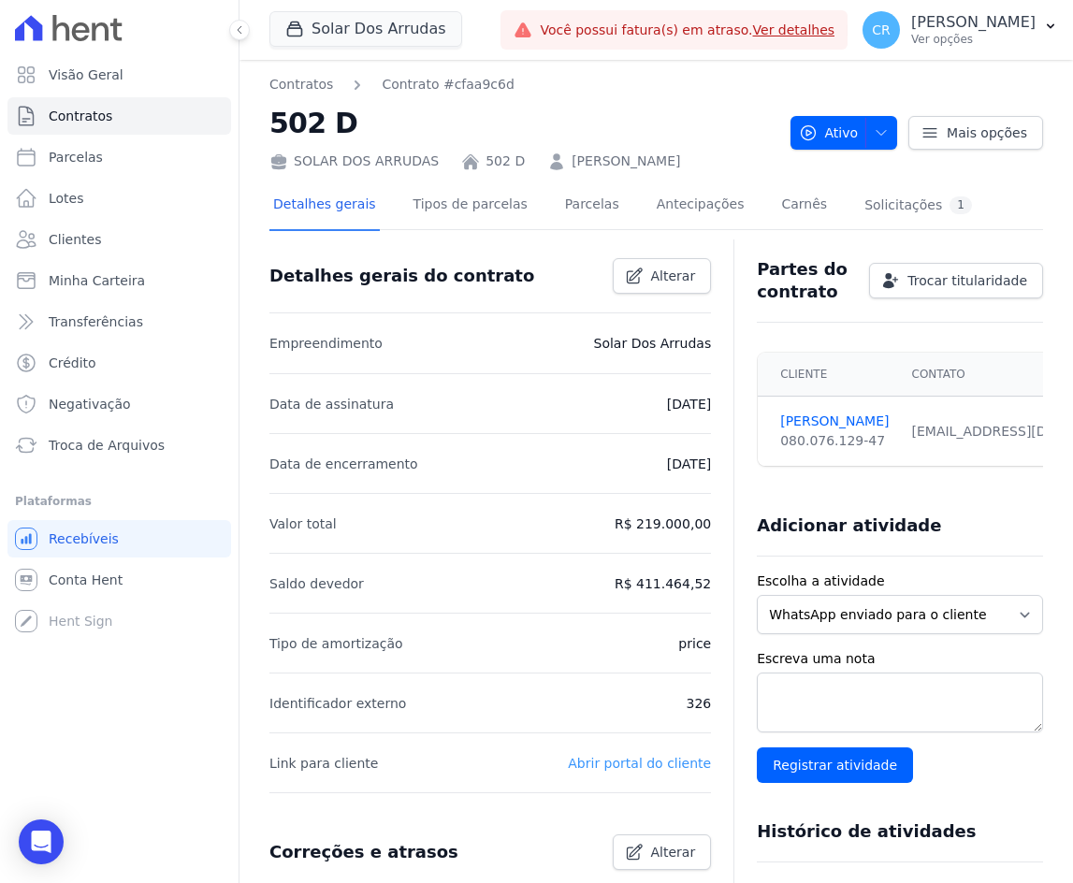
click at [687, 759] on link "Abrir portal do cliente" at bounding box center [639, 763] width 143 height 15
